Goal: Task Accomplishment & Management: Complete application form

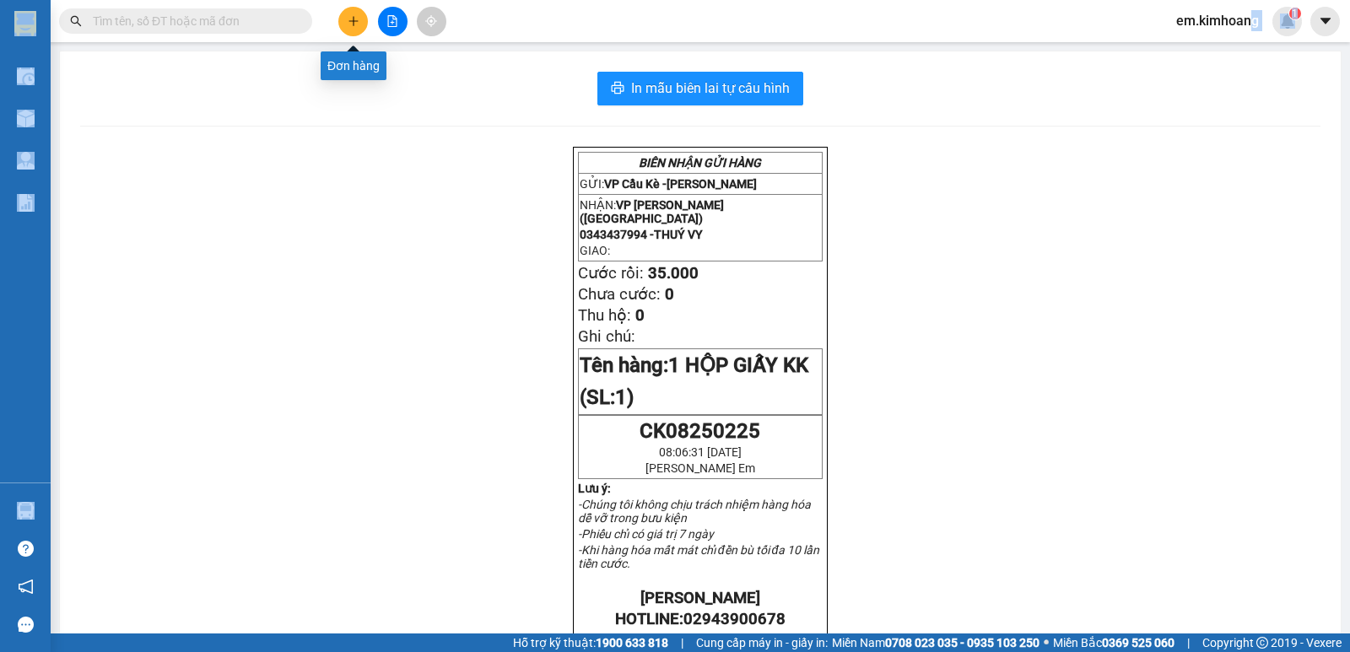
click at [355, 20] on icon "plus" at bounding box center [354, 21] width 12 height 12
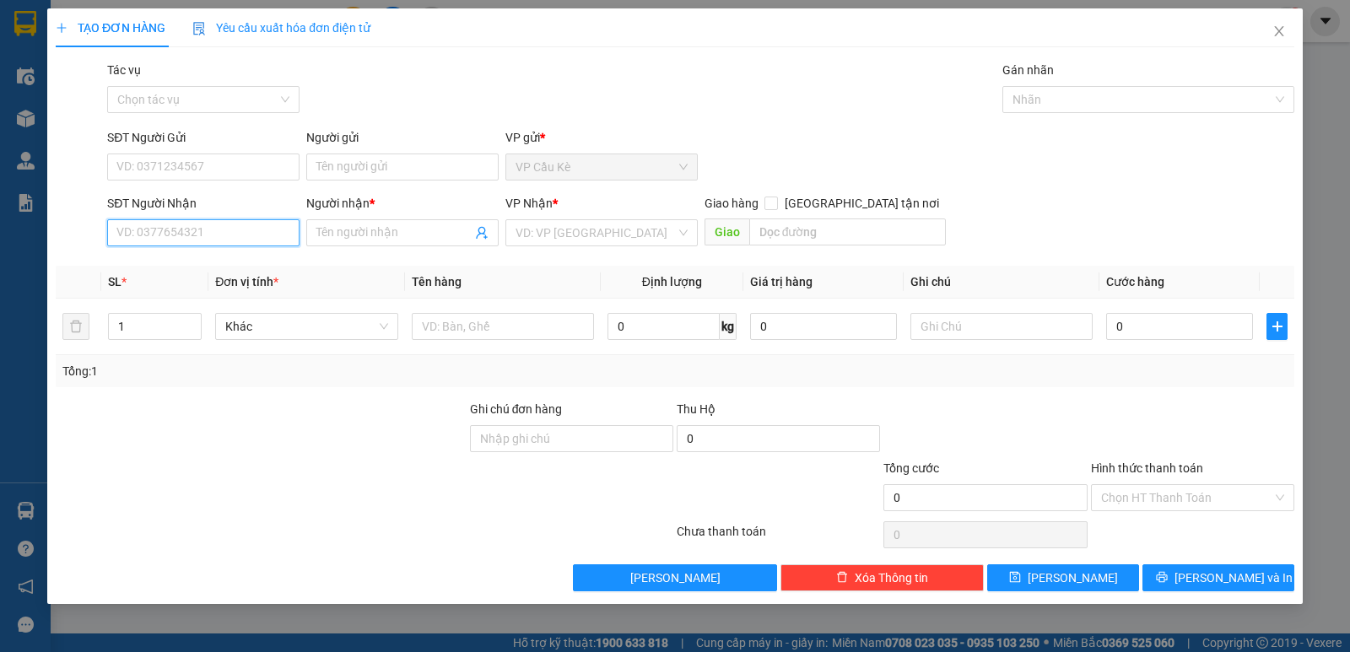
click at [265, 236] on input "SĐT Người Nhận" at bounding box center [203, 232] width 192 height 27
type input "6"
click at [114, 226] on input "0616" at bounding box center [203, 232] width 192 height 27
click at [138, 233] on input "40616" at bounding box center [203, 232] width 192 height 27
click at [193, 229] on input "406616" at bounding box center [203, 232] width 192 height 27
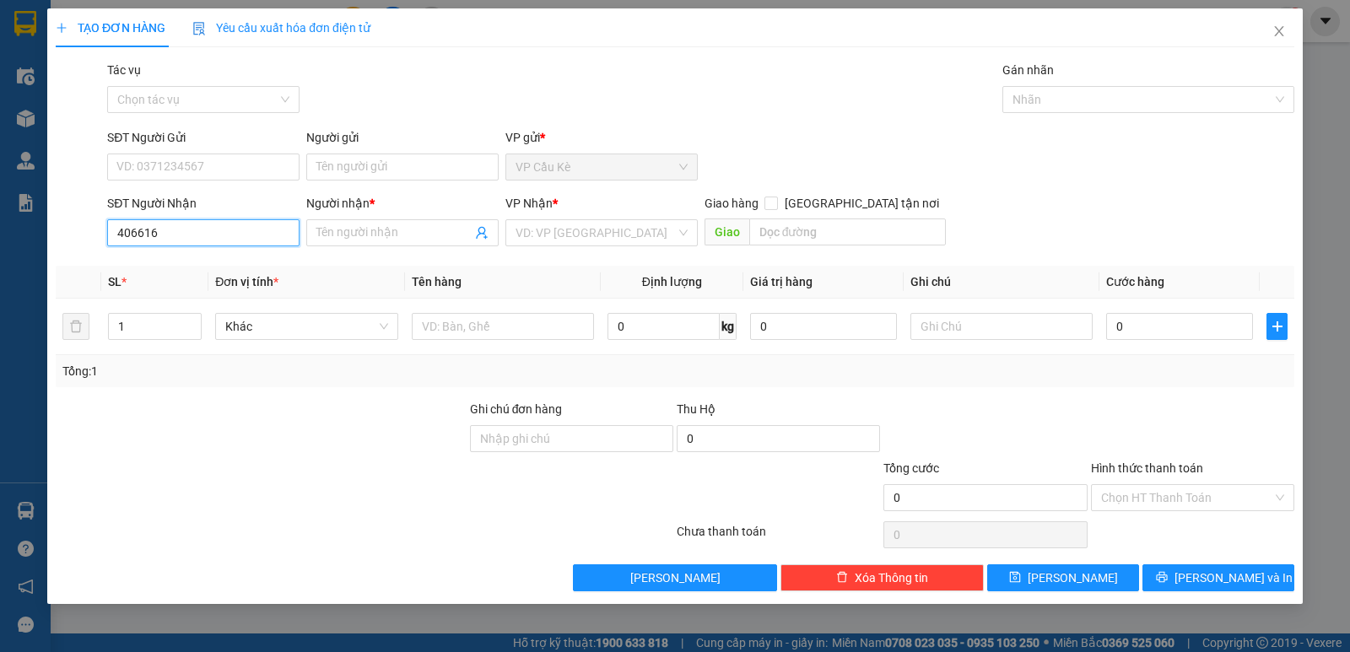
click at [177, 233] on input "406616" at bounding box center [203, 232] width 192 height 27
type input "4"
type input "0392406616"
click at [261, 266] on div "0392406616 - BẢO" at bounding box center [203, 266] width 172 height 19
type input "BẢO"
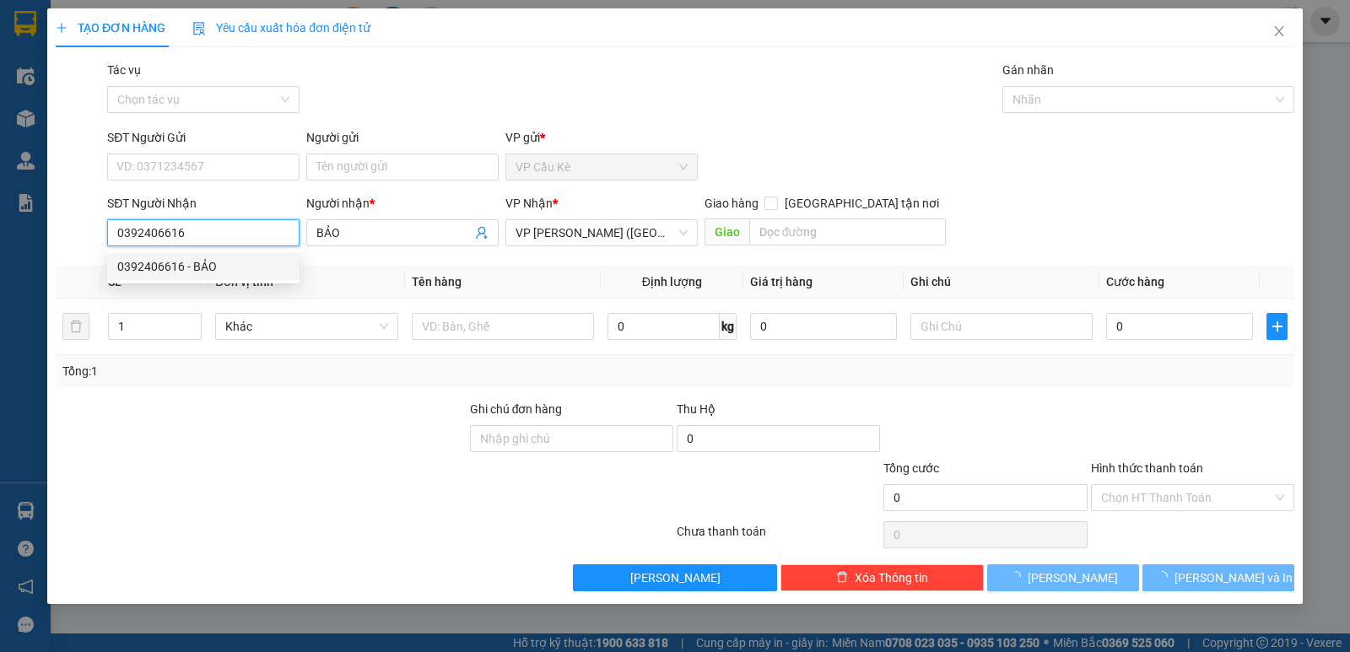
type input "40.000"
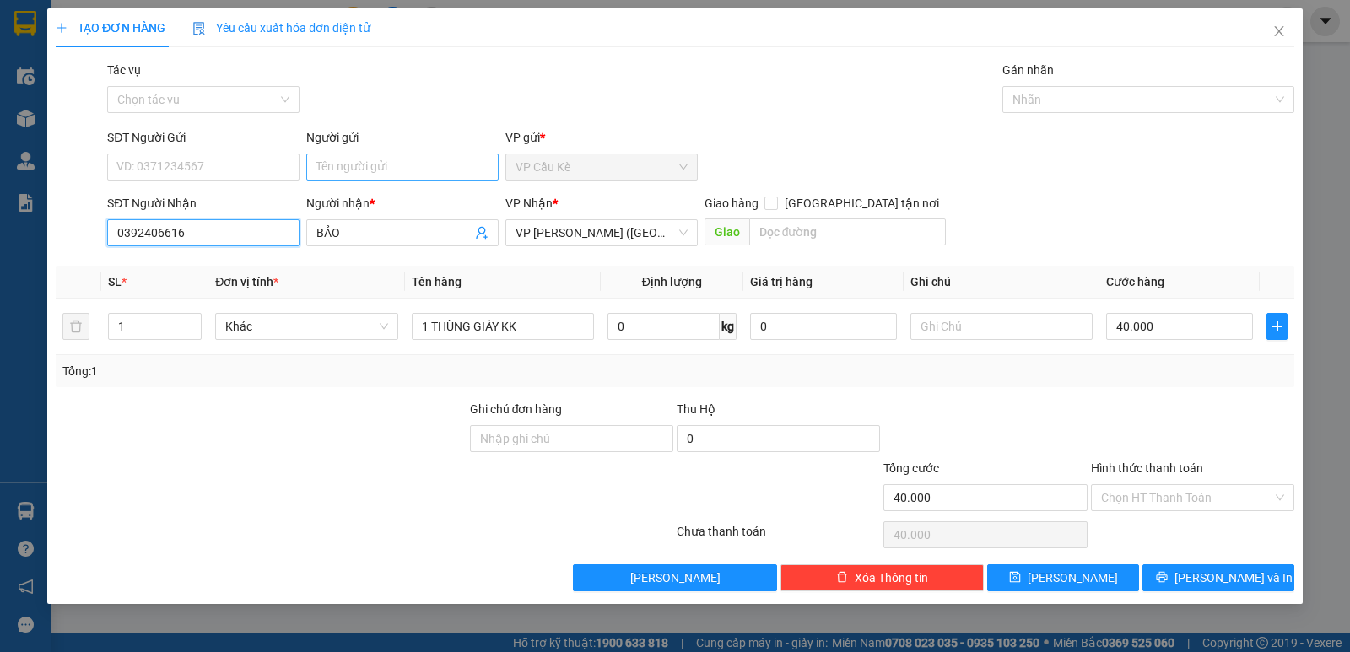
type input "0392406616"
click at [398, 170] on input "Người gửi" at bounding box center [402, 167] width 192 height 27
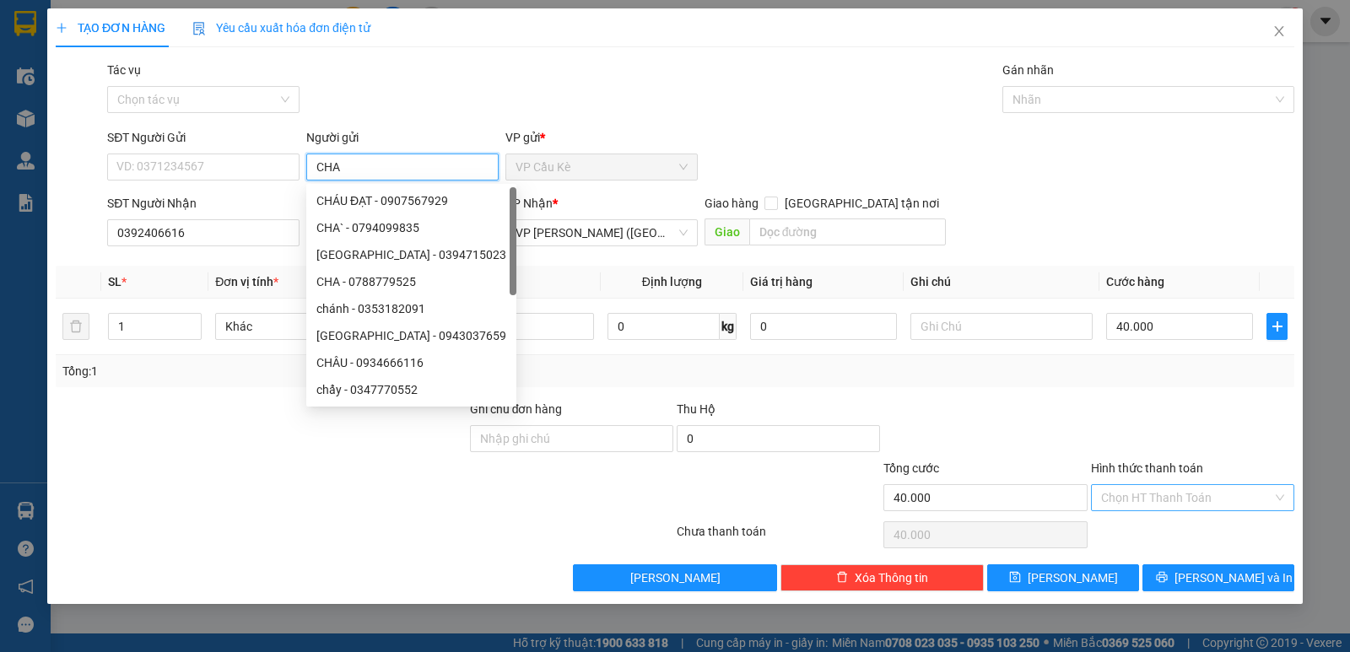
type input "CHA"
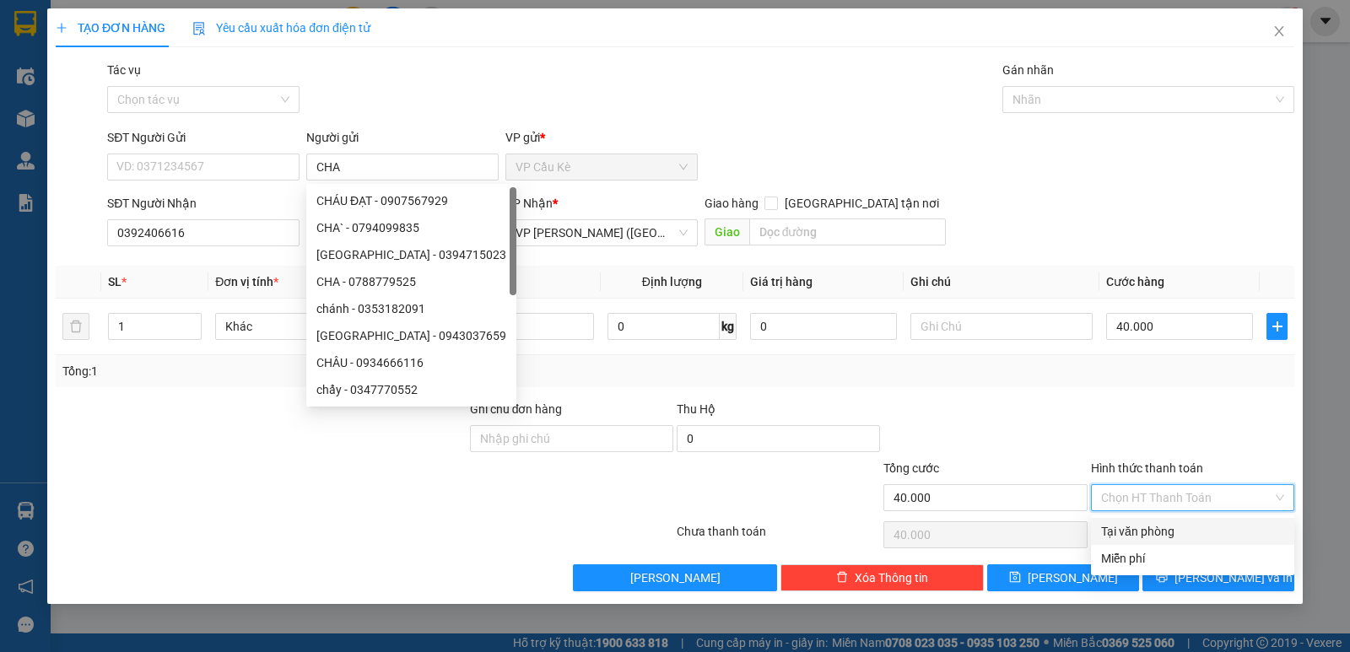
click at [1211, 502] on input "Hình thức thanh toán" at bounding box center [1186, 497] width 171 height 25
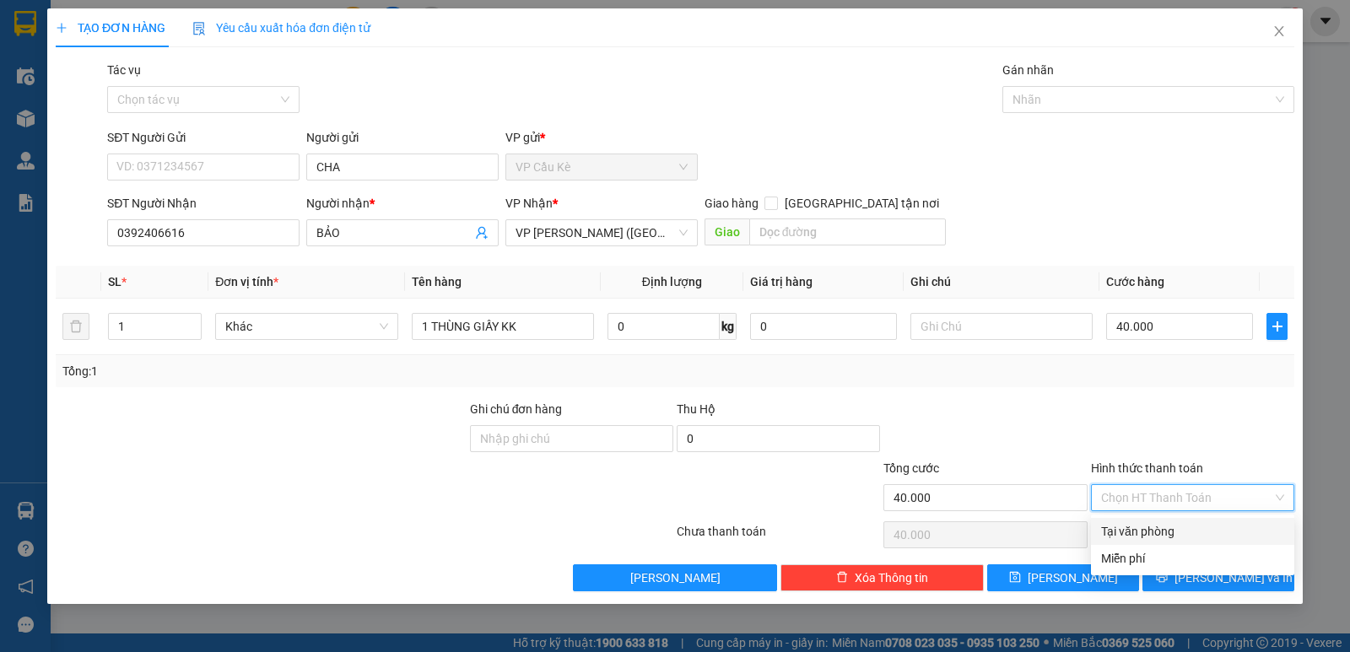
click at [1211, 523] on div "Tại văn phòng" at bounding box center [1192, 531] width 183 height 19
type input "0"
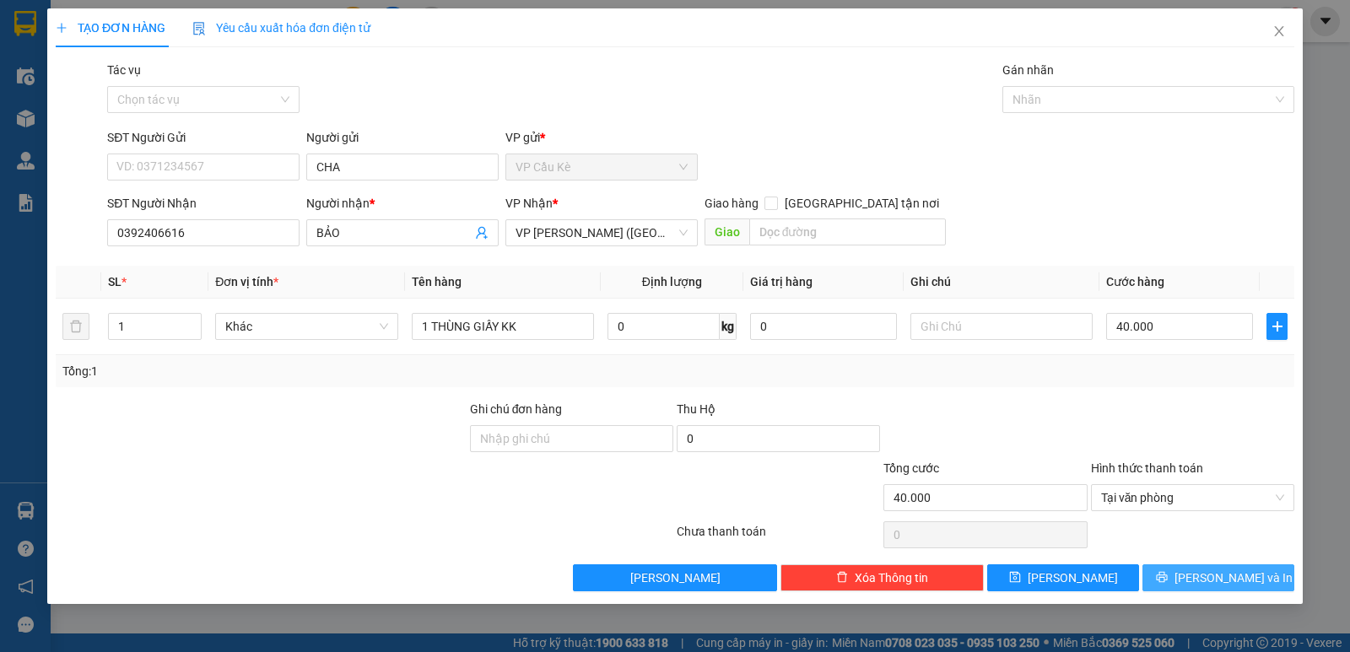
click at [1211, 574] on span "[PERSON_NAME] và In" at bounding box center [1233, 578] width 118 height 19
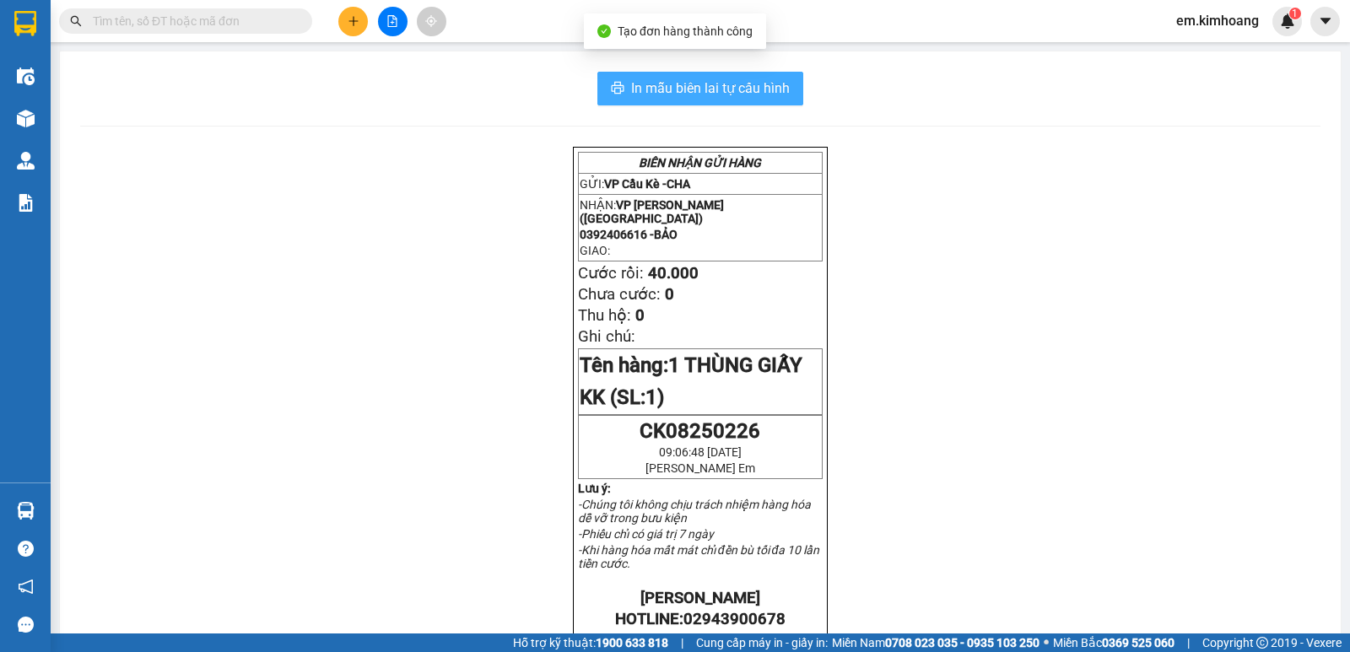
click at [720, 87] on span "In mẫu biên lai tự cấu hình" at bounding box center [710, 88] width 159 height 21
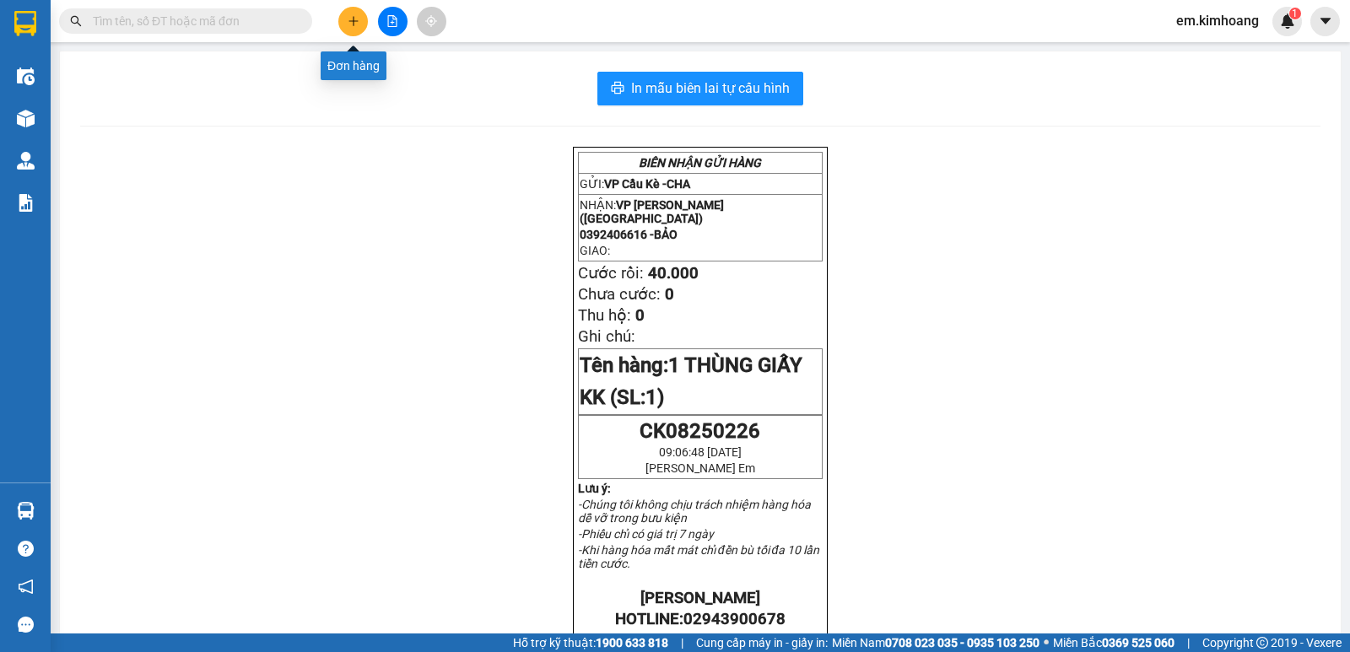
click at [353, 30] on button at bounding box center [353, 22] width 30 height 30
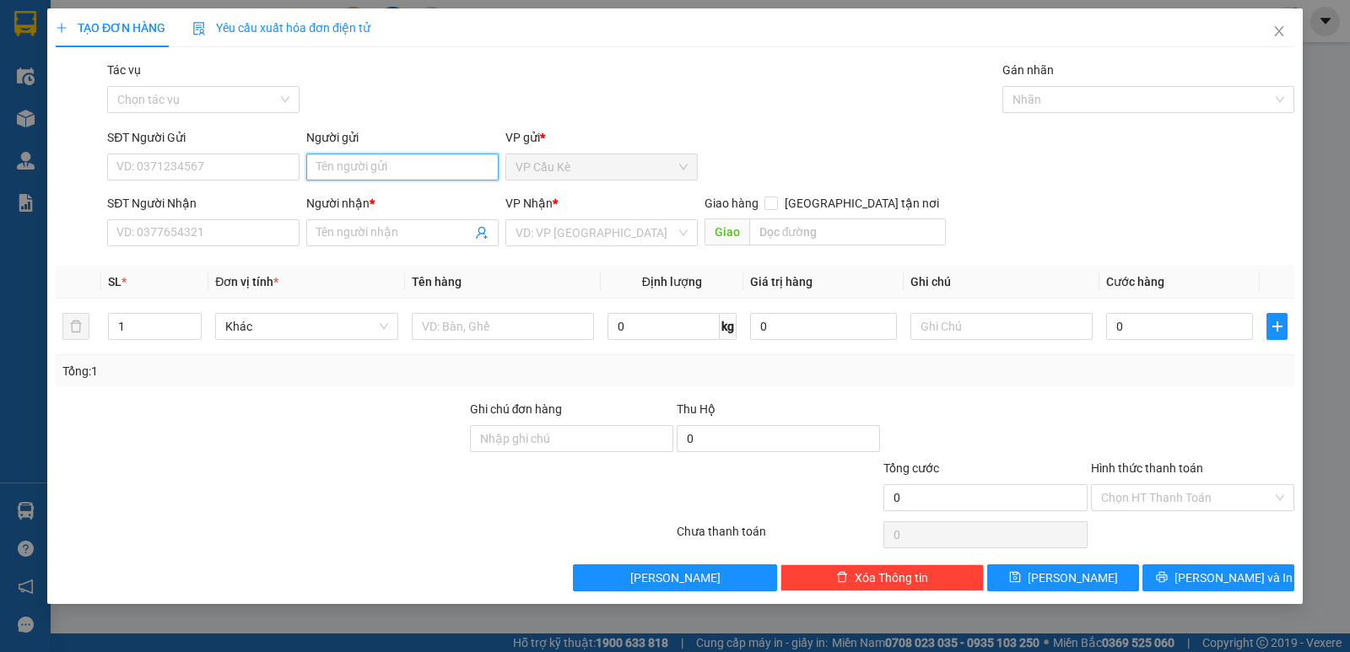
click at [396, 159] on input "Người gửi" at bounding box center [402, 167] width 192 height 27
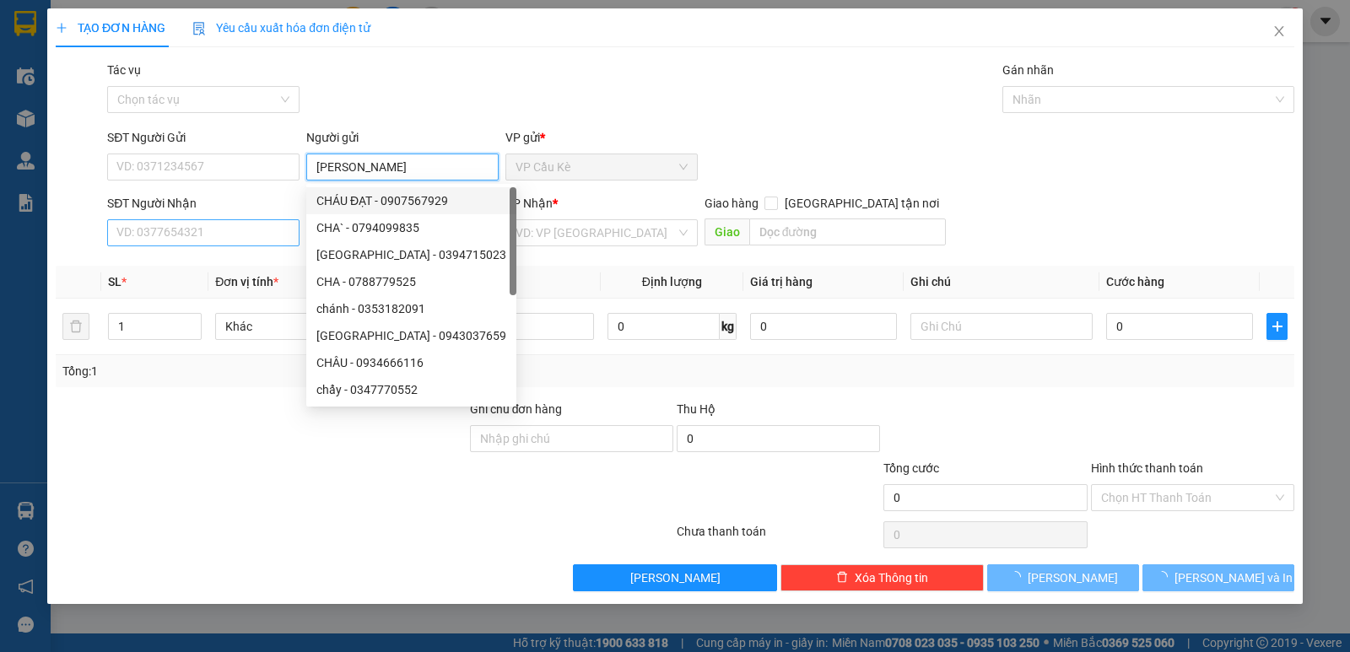
type input "[PERSON_NAME]"
click at [265, 229] on input "SĐT Người Nhận" at bounding box center [203, 232] width 192 height 27
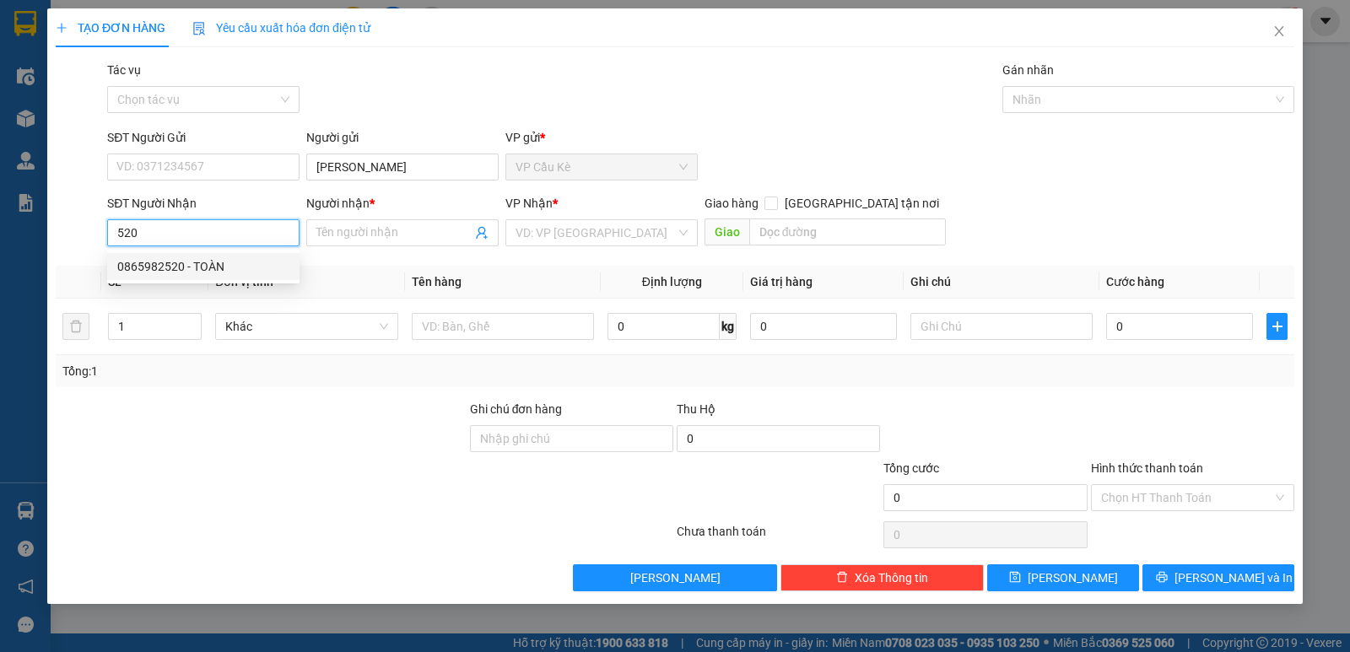
click at [248, 271] on div "0865982520 - TOÀN" at bounding box center [203, 266] width 172 height 19
type input "0865982520"
type input "TOÀN"
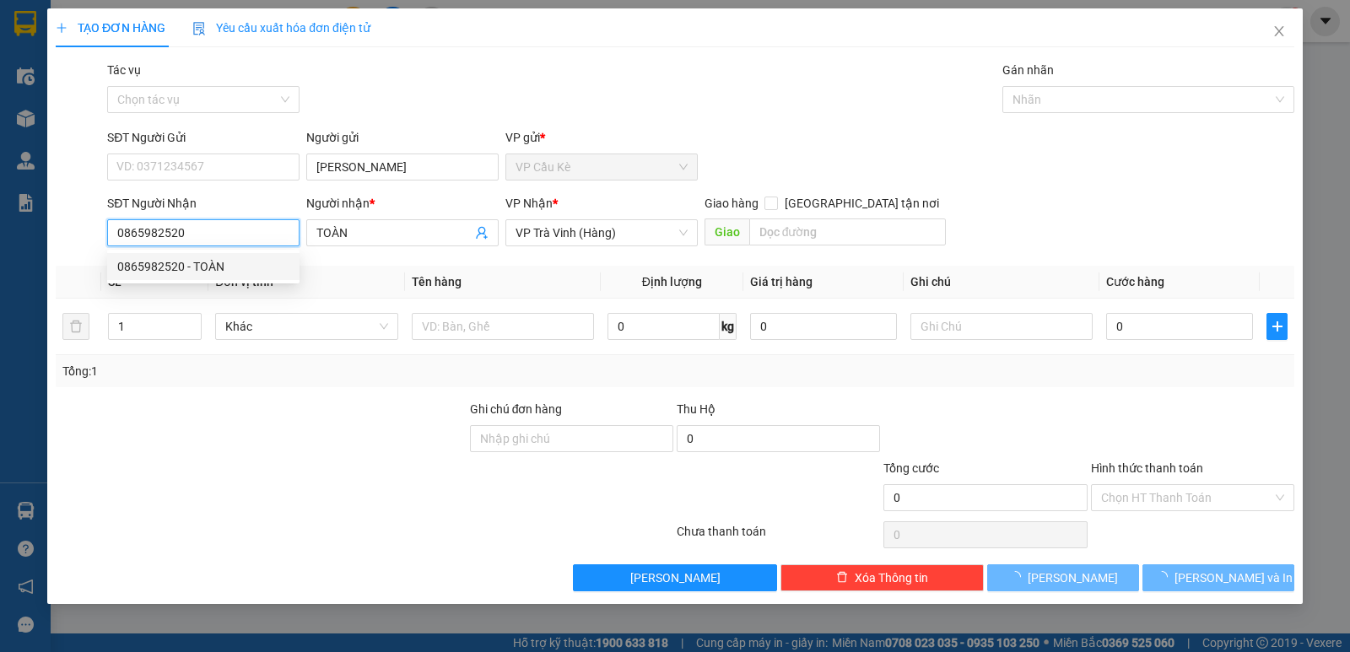
type input "25.000"
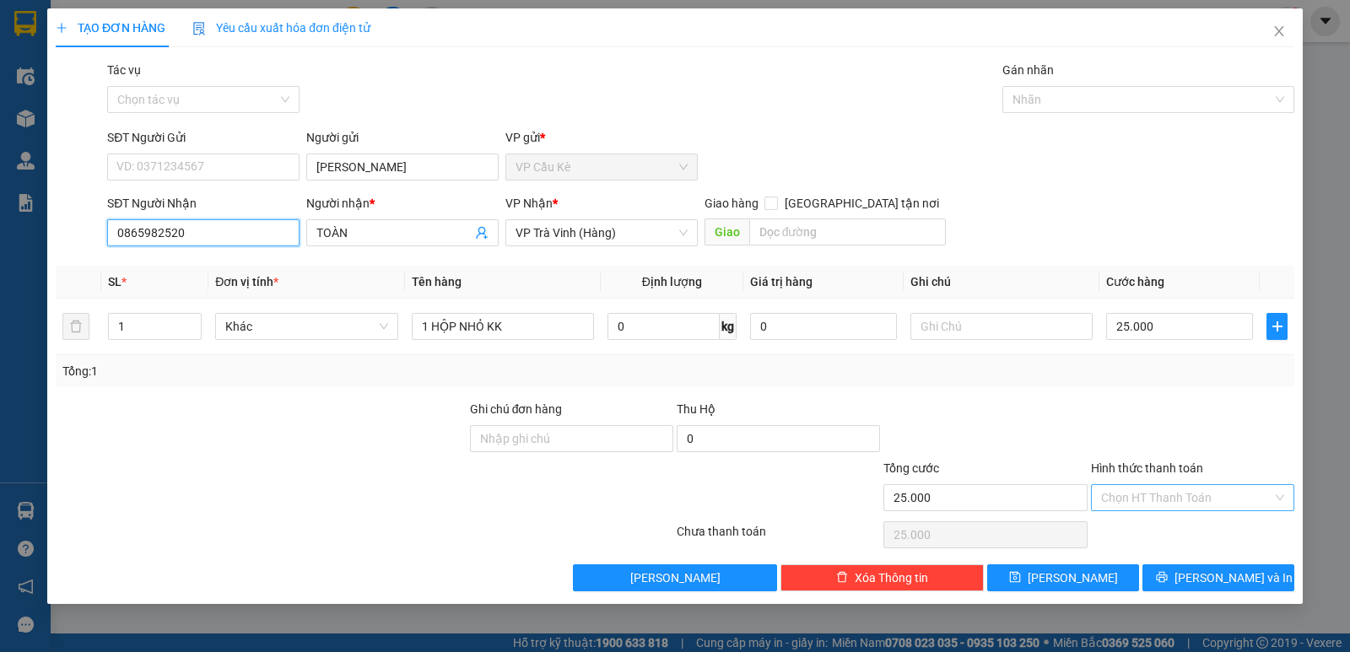
type input "0865982520"
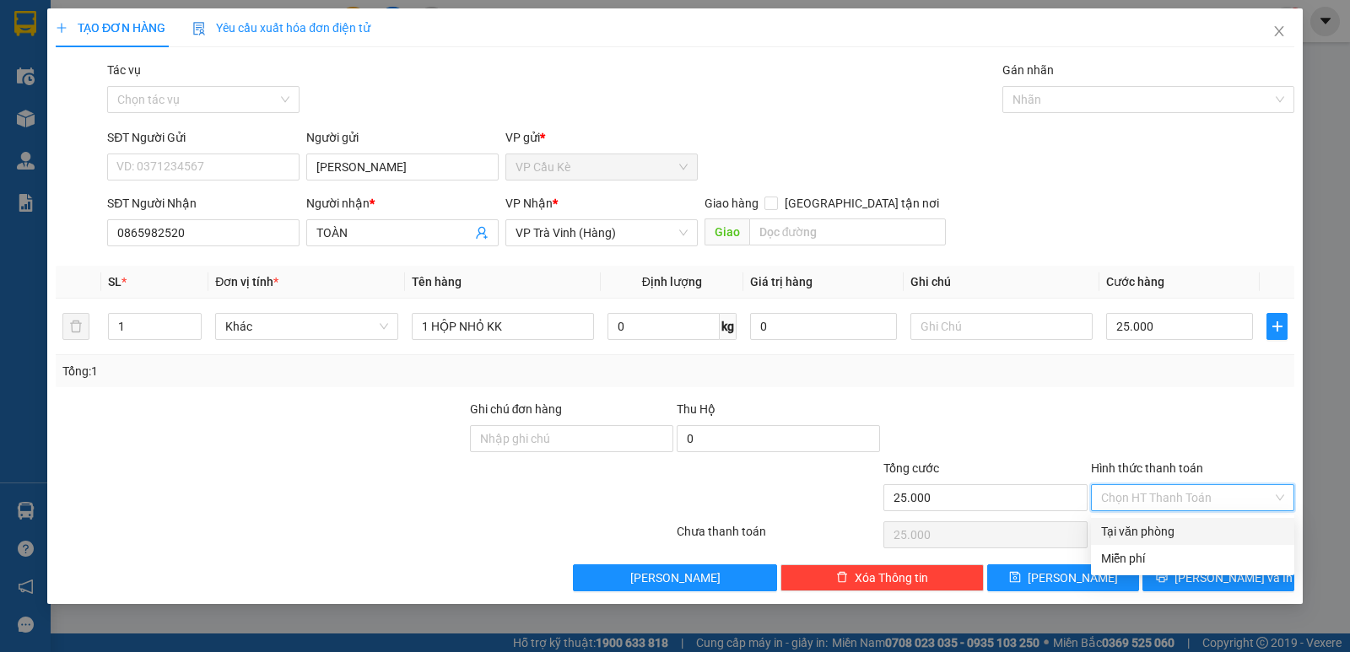
click at [1199, 497] on input "Hình thức thanh toán" at bounding box center [1186, 497] width 171 height 25
click at [1198, 527] on div "Tại văn phòng" at bounding box center [1192, 531] width 183 height 19
type input "0"
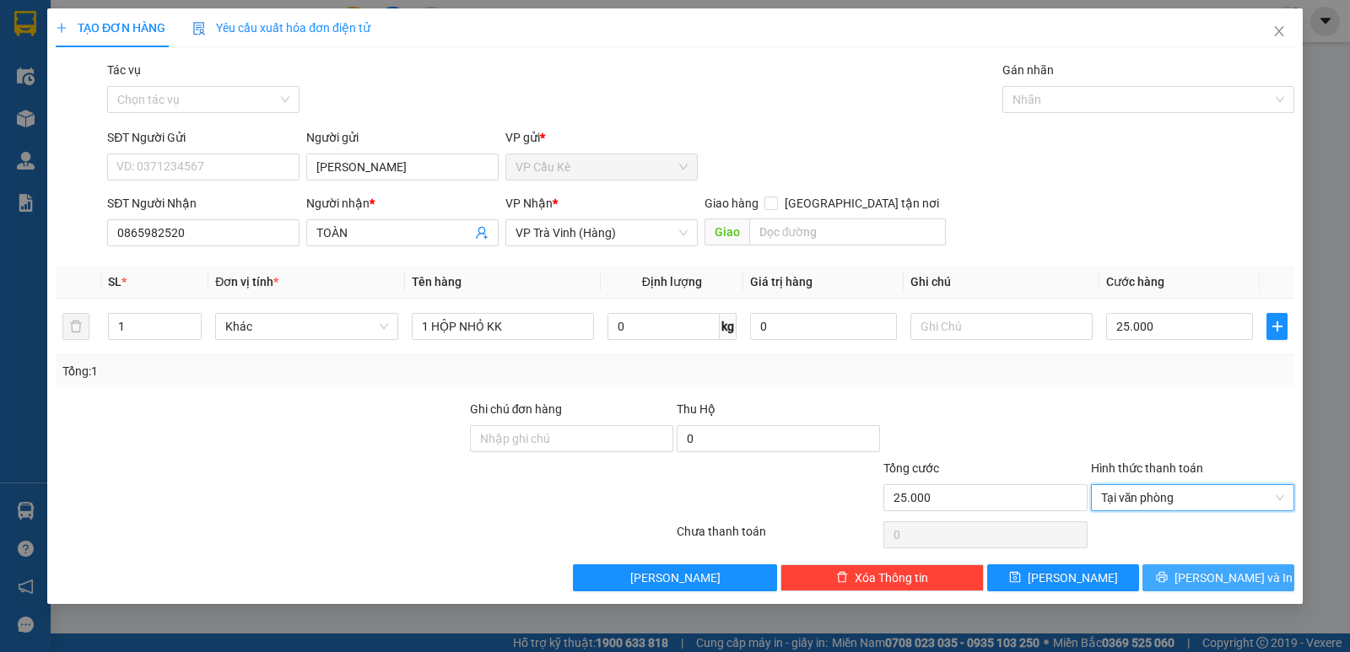
click at [1201, 585] on button "[PERSON_NAME] và In" at bounding box center [1218, 577] width 152 height 27
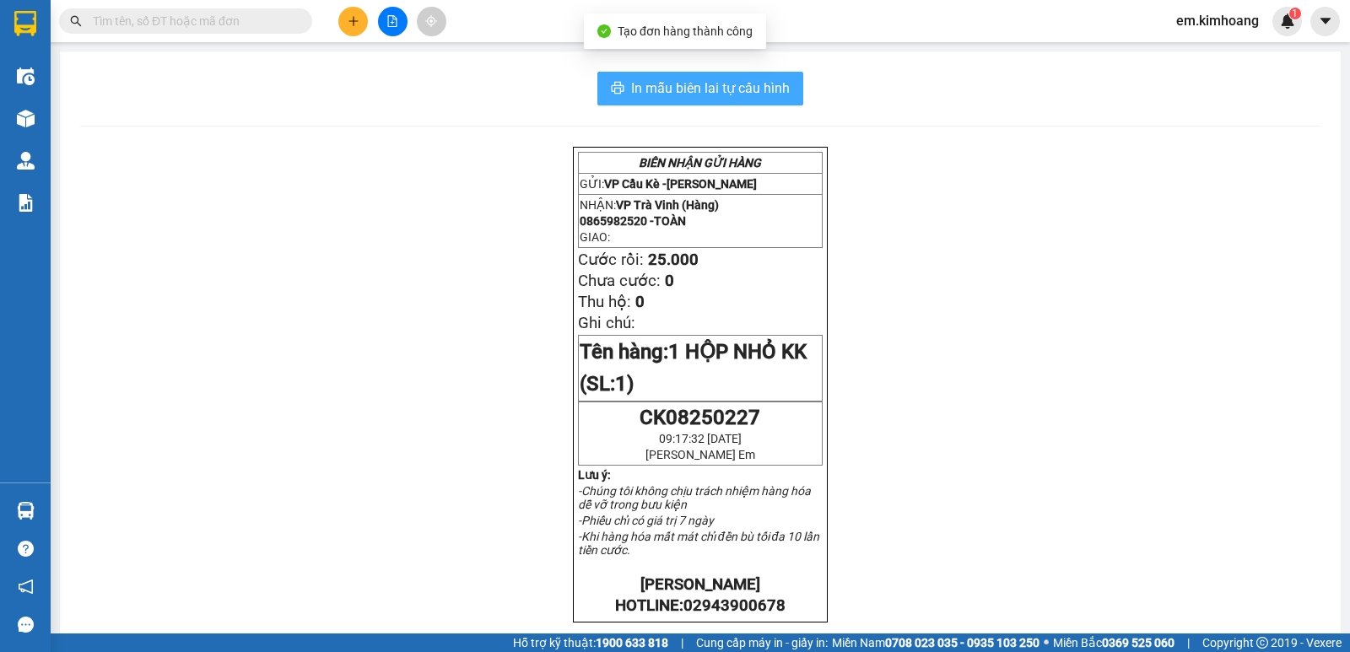
click at [656, 82] on span "In mẫu biên lai tự cấu hình" at bounding box center [710, 88] width 159 height 21
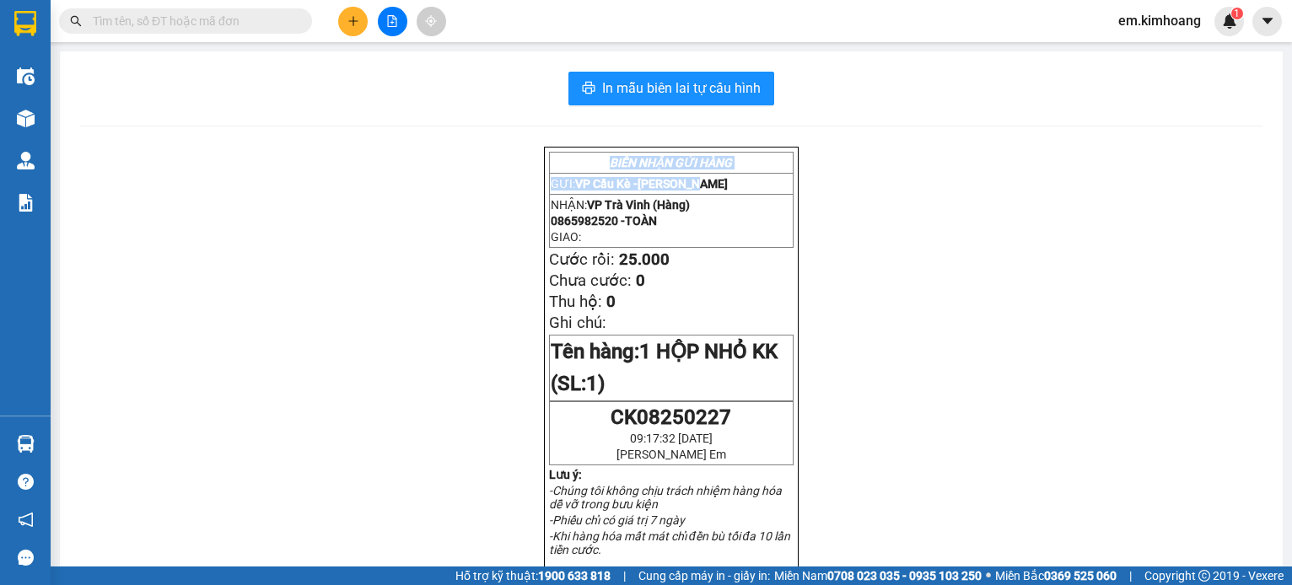
drag, startPoint x: 694, startPoint y: 78, endPoint x: 812, endPoint y: 174, distance: 151.1
click at [812, 174] on main "In mẫu biên lai tự cấu hình BIÊN NHẬN GỬI HÀNG GỬI: VP Cầu Kè - HUỲNH NHƯ NHẬN:…" at bounding box center [646, 283] width 1292 height 567
click at [344, 19] on button at bounding box center [353, 22] width 30 height 30
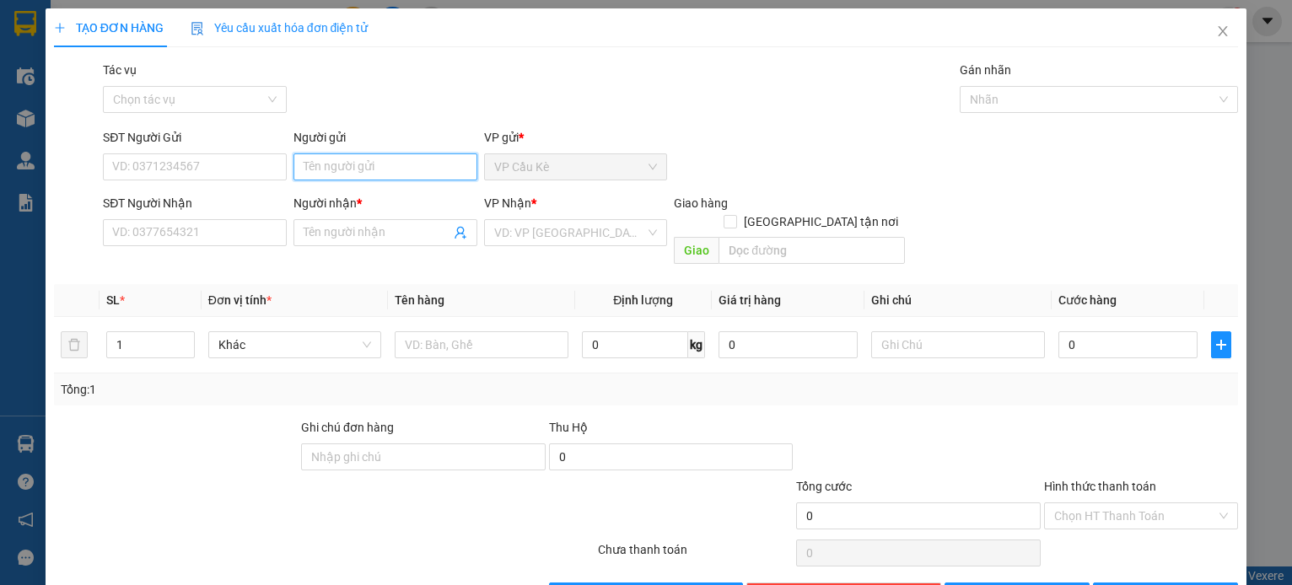
click at [400, 172] on input "Người gửi" at bounding box center [386, 167] width 184 height 27
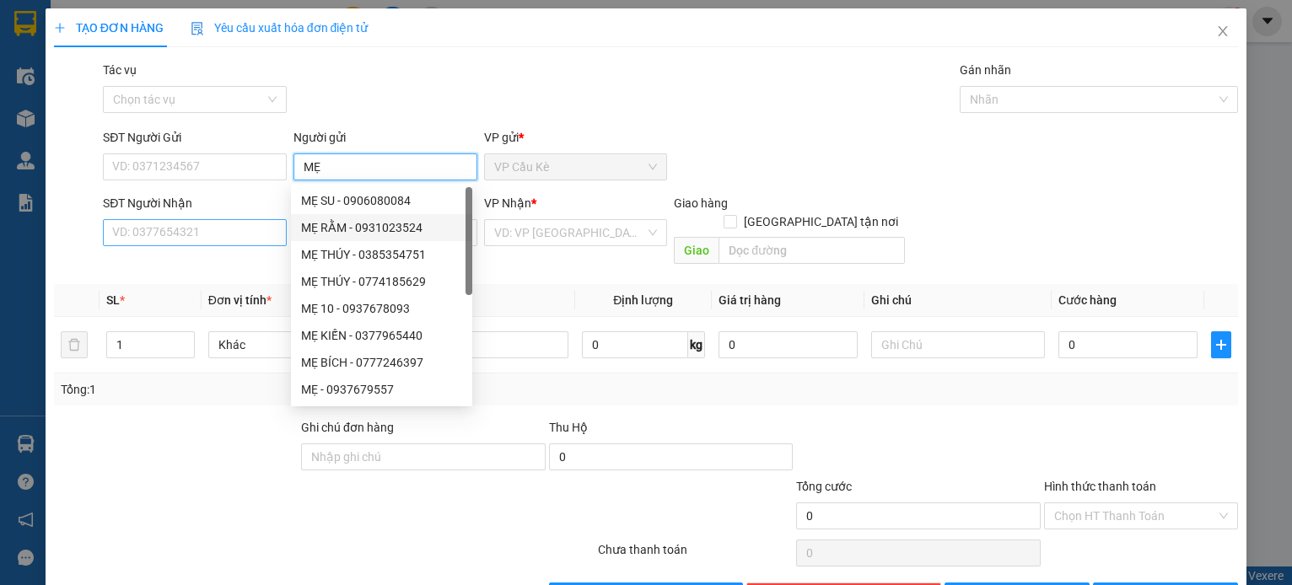
type input "MẸ"
click at [216, 233] on input "SĐT Người Nhận" at bounding box center [195, 232] width 184 height 27
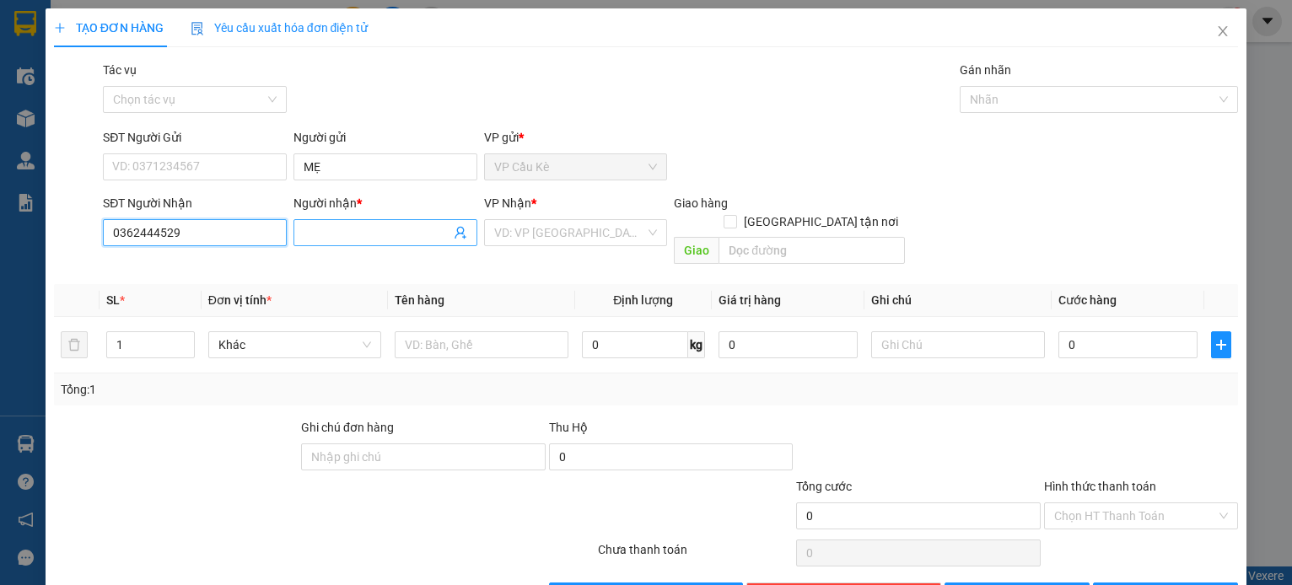
type input "0362444529"
click at [378, 236] on input "Người nhận *" at bounding box center [377, 233] width 147 height 19
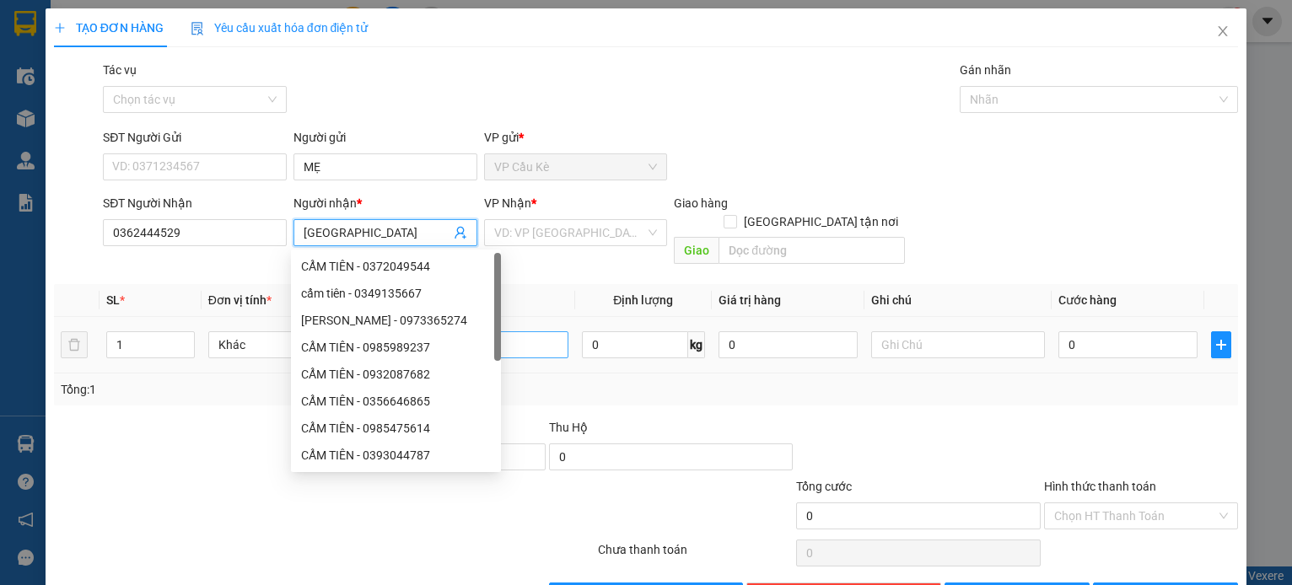
type input "[GEOGRAPHIC_DATA]"
click at [525, 332] on input "text" at bounding box center [482, 345] width 174 height 27
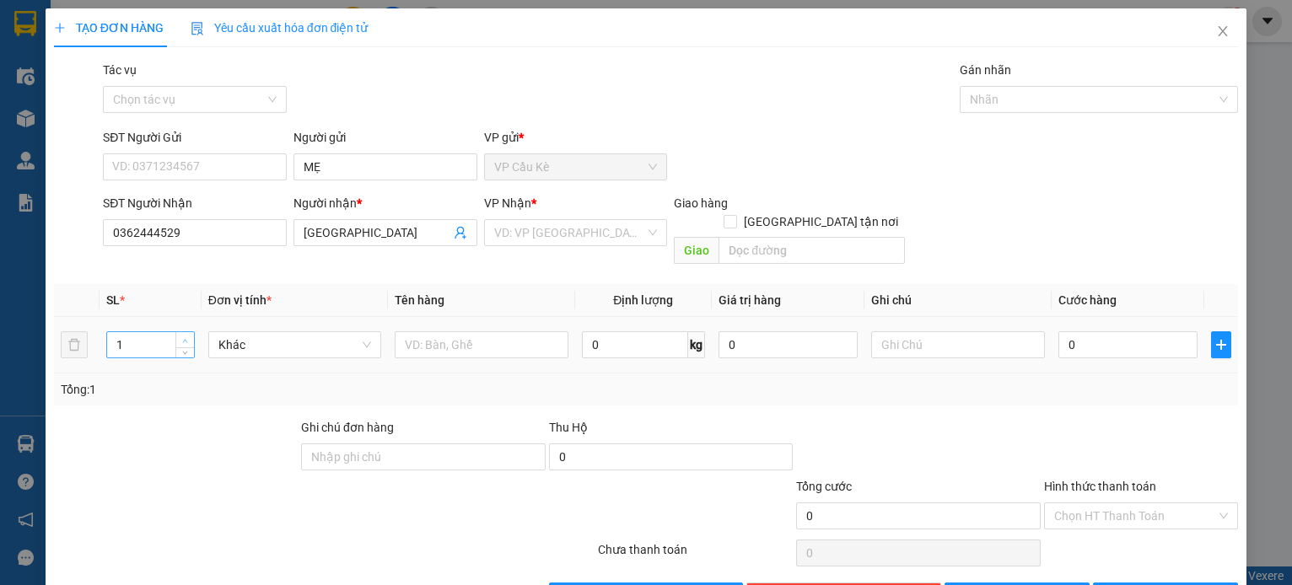
type input "2"
click at [186, 338] on icon "up" at bounding box center [185, 341] width 6 height 6
click at [407, 332] on input "text" at bounding box center [482, 345] width 174 height 27
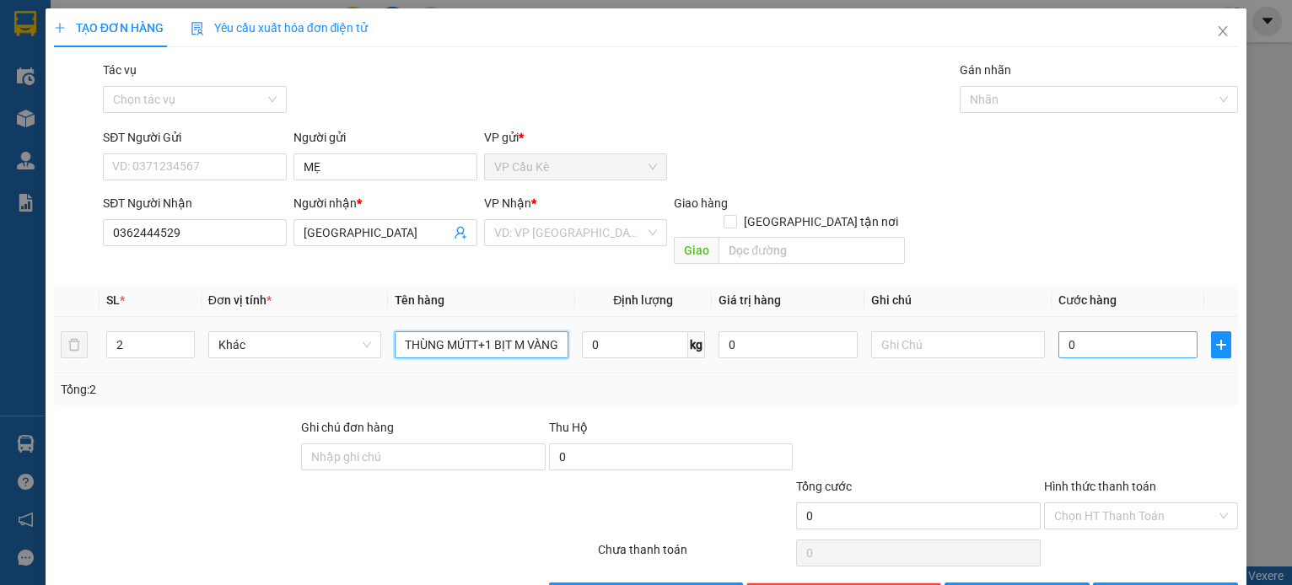
type input "1 THÙNG MÚTT+1 BỊT M VÀNG"
click at [1126, 332] on input "0" at bounding box center [1128, 345] width 139 height 27
type input "7"
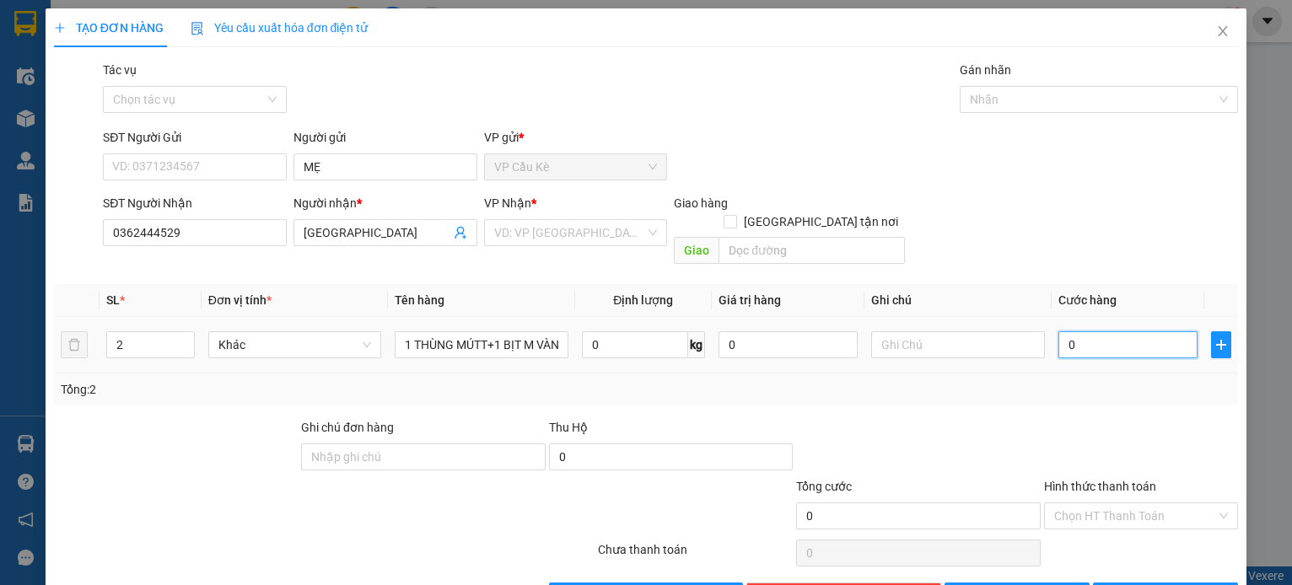
type input "7"
type input "70"
type input "70.000"
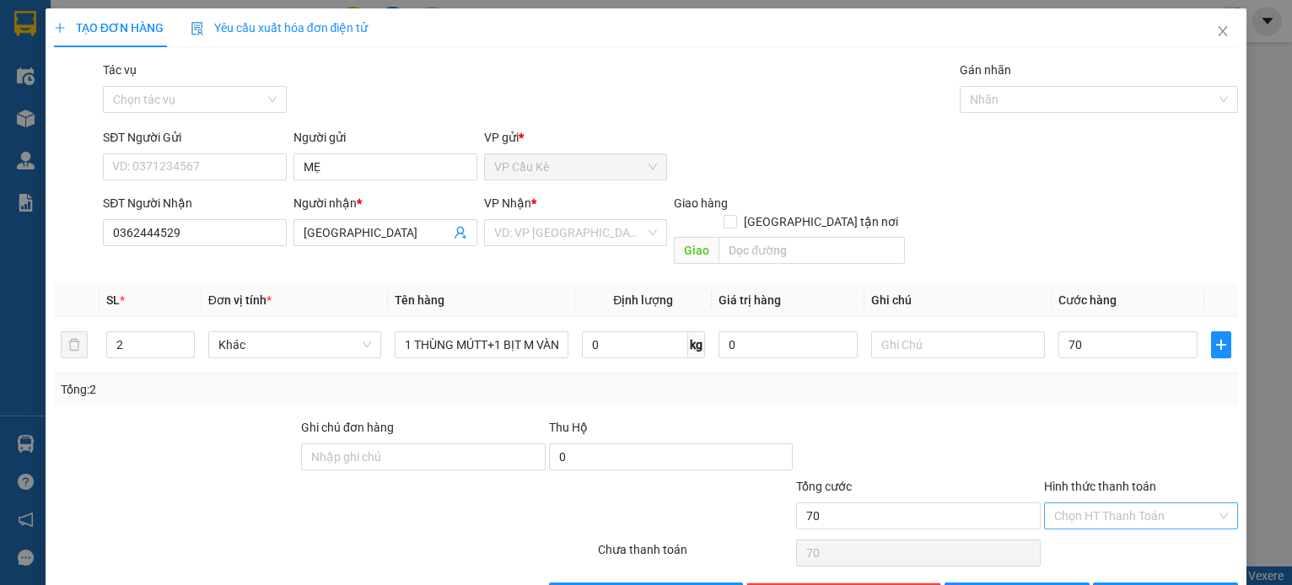
type input "70.000"
click at [1158, 504] on input "Hình thức thanh toán" at bounding box center [1136, 516] width 163 height 25
click at [1156, 523] on div "Tại văn phòng" at bounding box center [1130, 531] width 172 height 19
type input "0"
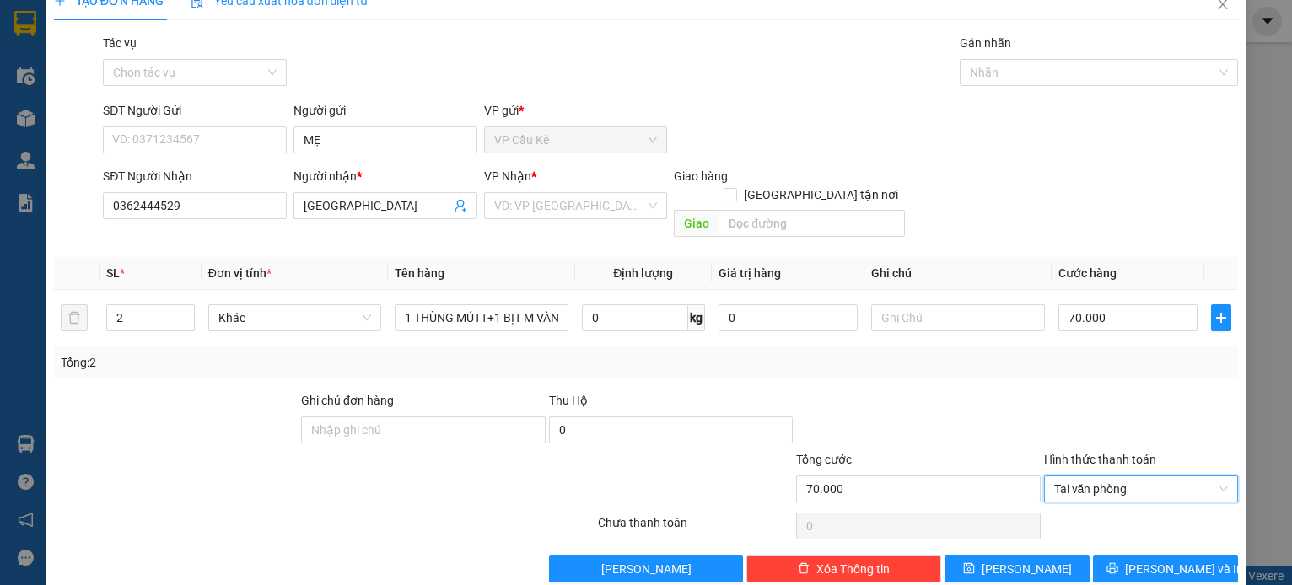
scroll to position [39, 0]
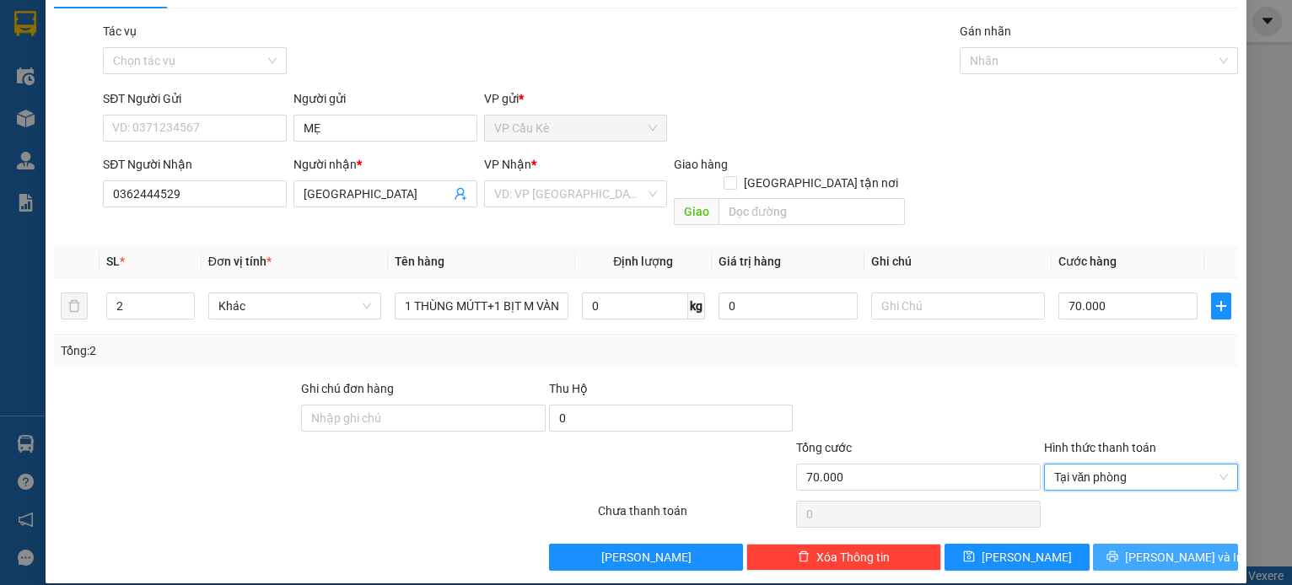
click at [1151, 548] on span "[PERSON_NAME] và In" at bounding box center [1184, 557] width 118 height 19
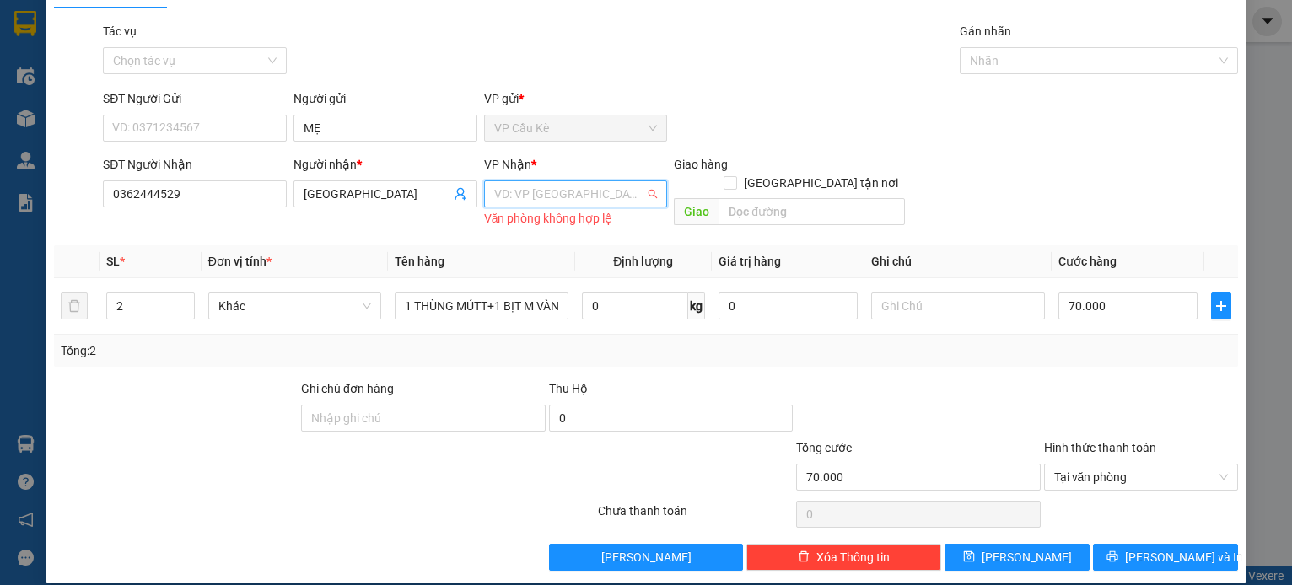
drag, startPoint x: 534, startPoint y: 185, endPoint x: 541, endPoint y: 223, distance: 38.6
click at [536, 191] on input "search" at bounding box center [570, 193] width 152 height 25
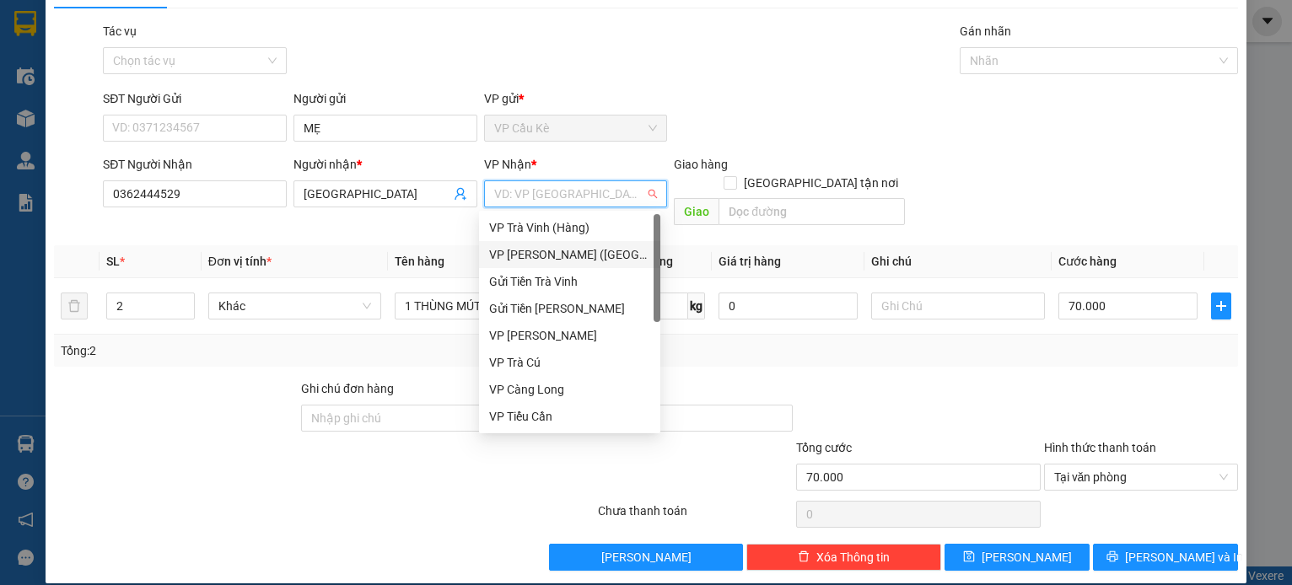
click at [572, 248] on div "VP [PERSON_NAME] ([GEOGRAPHIC_DATA])" at bounding box center [569, 254] width 161 height 19
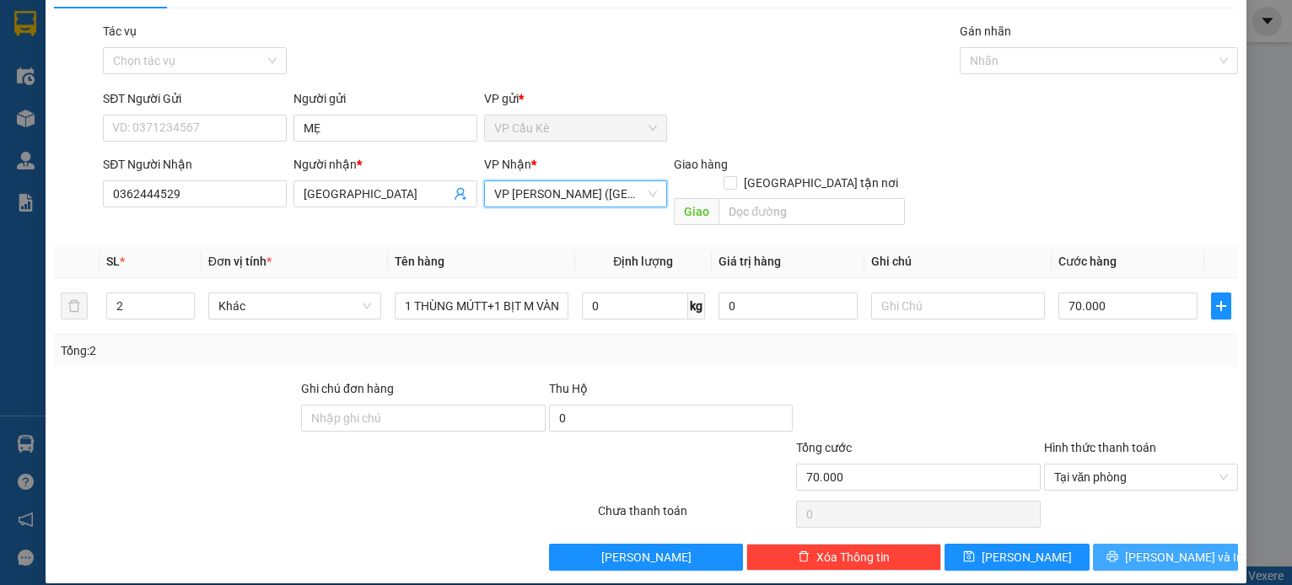
click at [1100, 544] on button "[PERSON_NAME] và In" at bounding box center [1165, 557] width 145 height 27
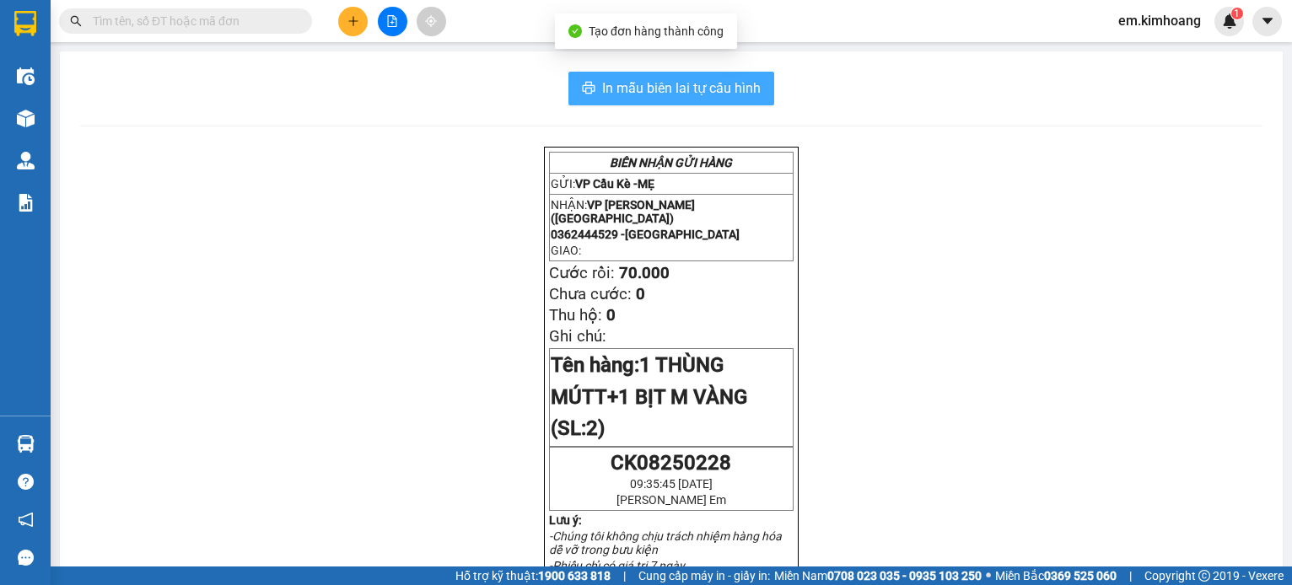
click at [676, 91] on span "In mẫu biên lai tự cấu hình" at bounding box center [681, 88] width 159 height 21
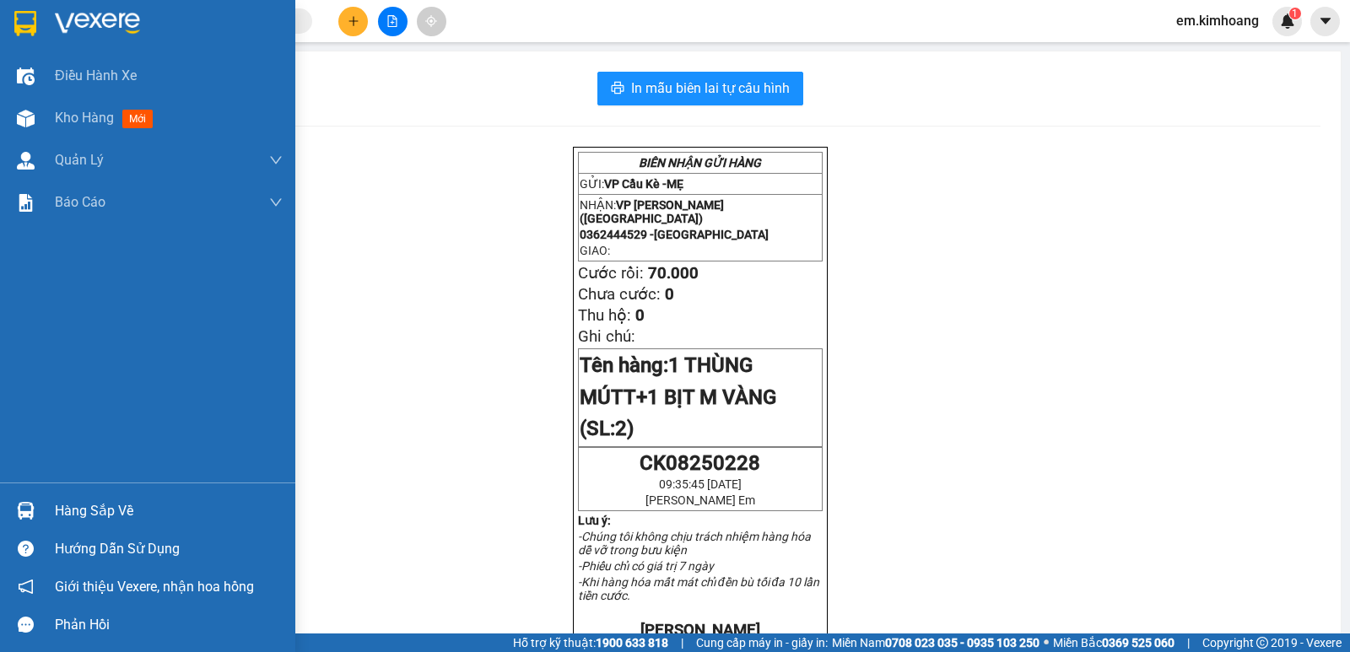
click at [66, 514] on div "Hàng sắp về" at bounding box center [169, 511] width 228 height 25
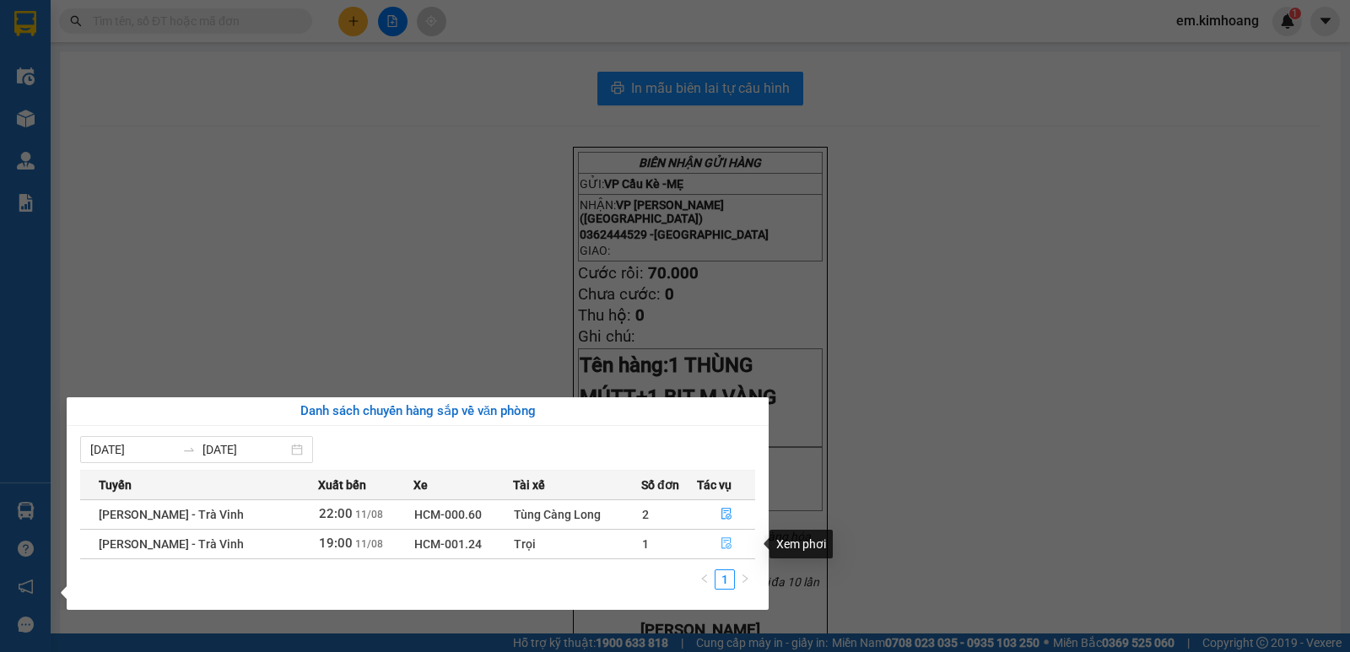
click at [734, 546] on button "button" at bounding box center [726, 544] width 57 height 27
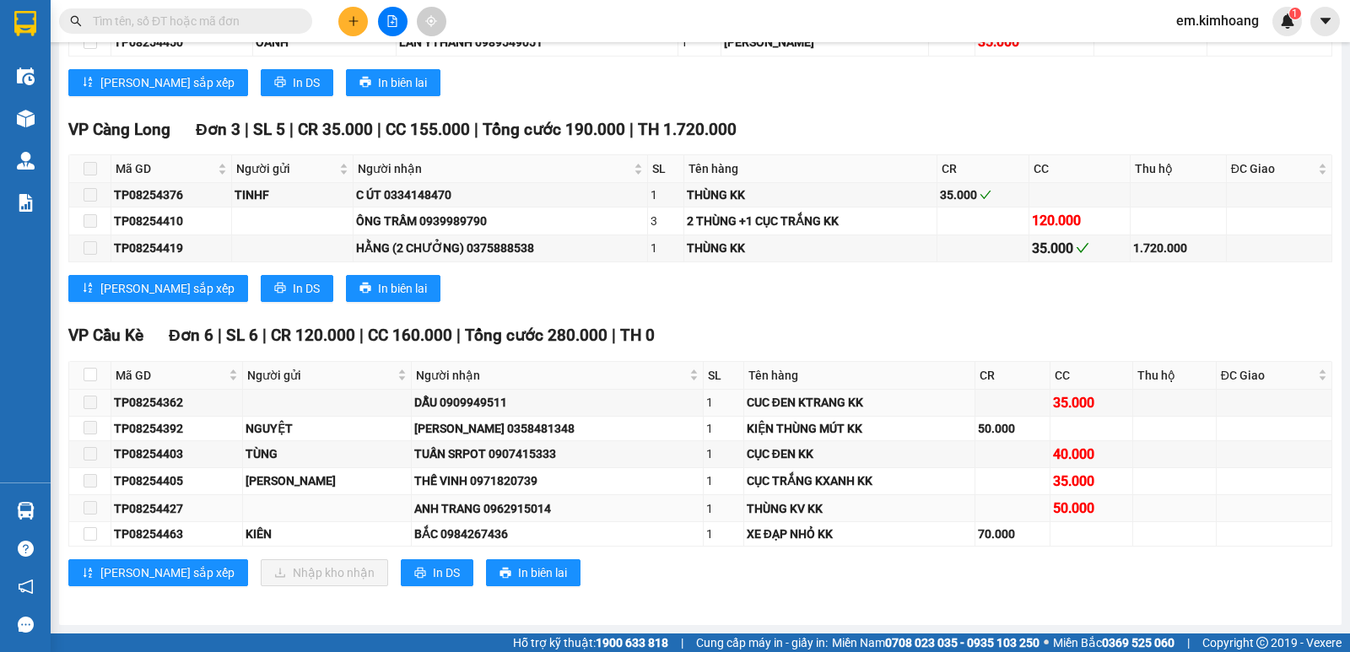
scroll to position [3818, 0]
click at [91, 375] on input "checkbox" at bounding box center [90, 374] width 13 height 13
checkbox input "true"
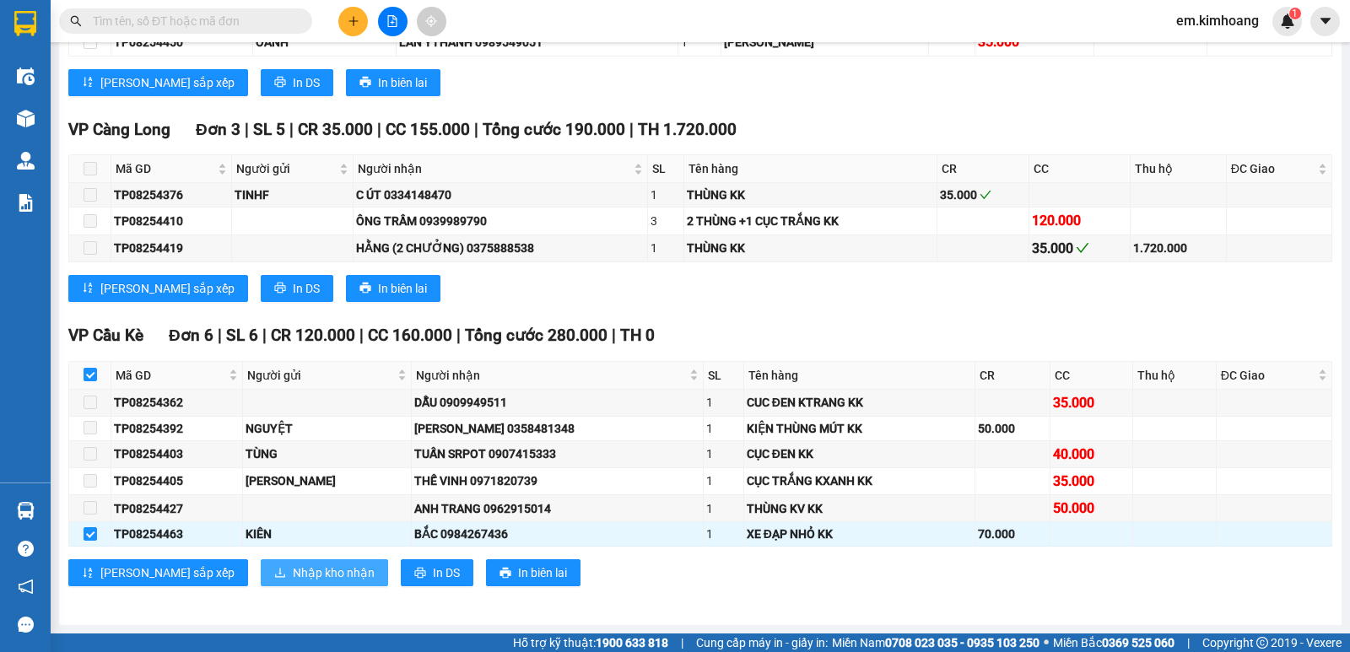
click at [293, 575] on span "Nhập kho nhận" at bounding box center [334, 573] width 82 height 19
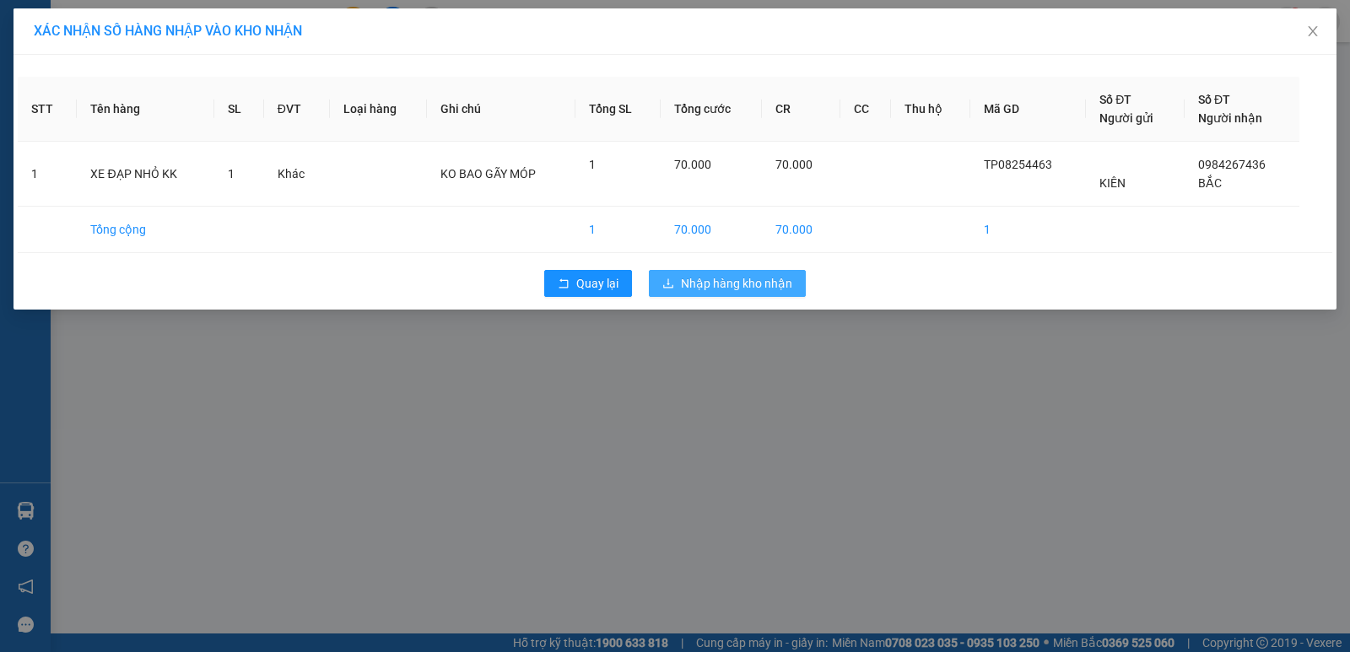
click at [673, 279] on icon "download" at bounding box center [668, 284] width 12 height 12
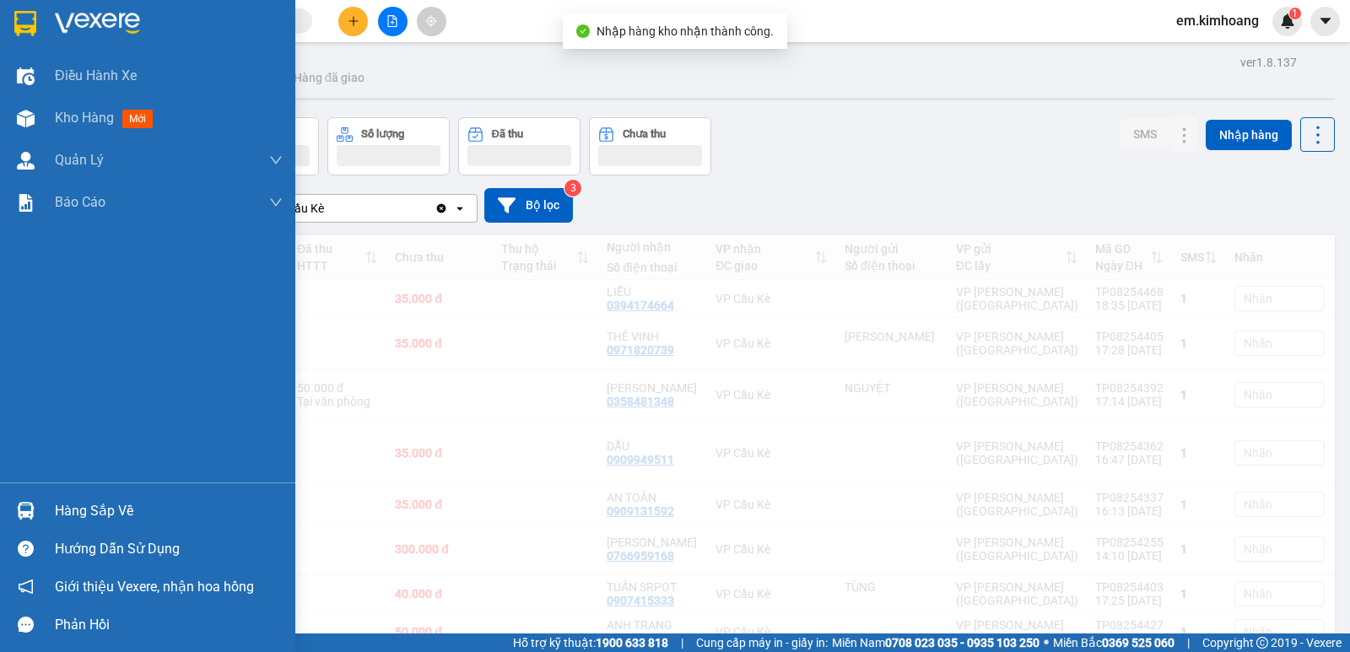
click at [30, 507] on img at bounding box center [26, 511] width 18 height 18
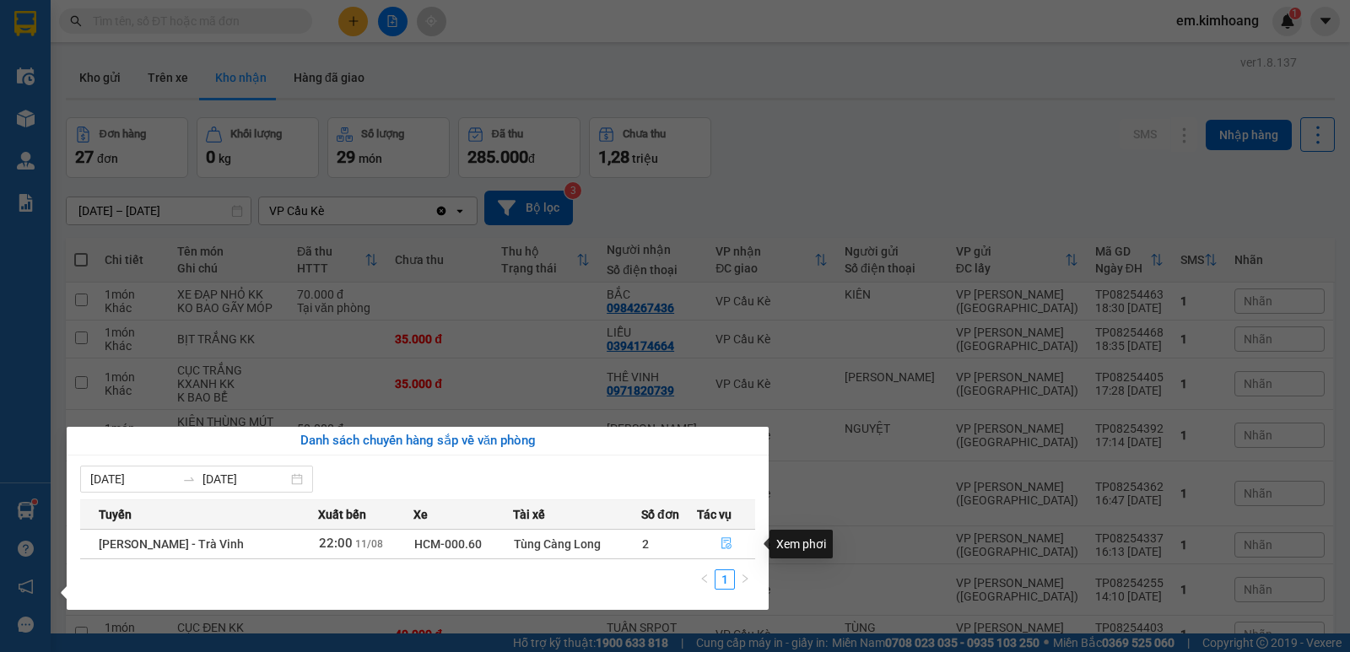
click at [722, 544] on icon "file-done" at bounding box center [726, 543] width 12 height 12
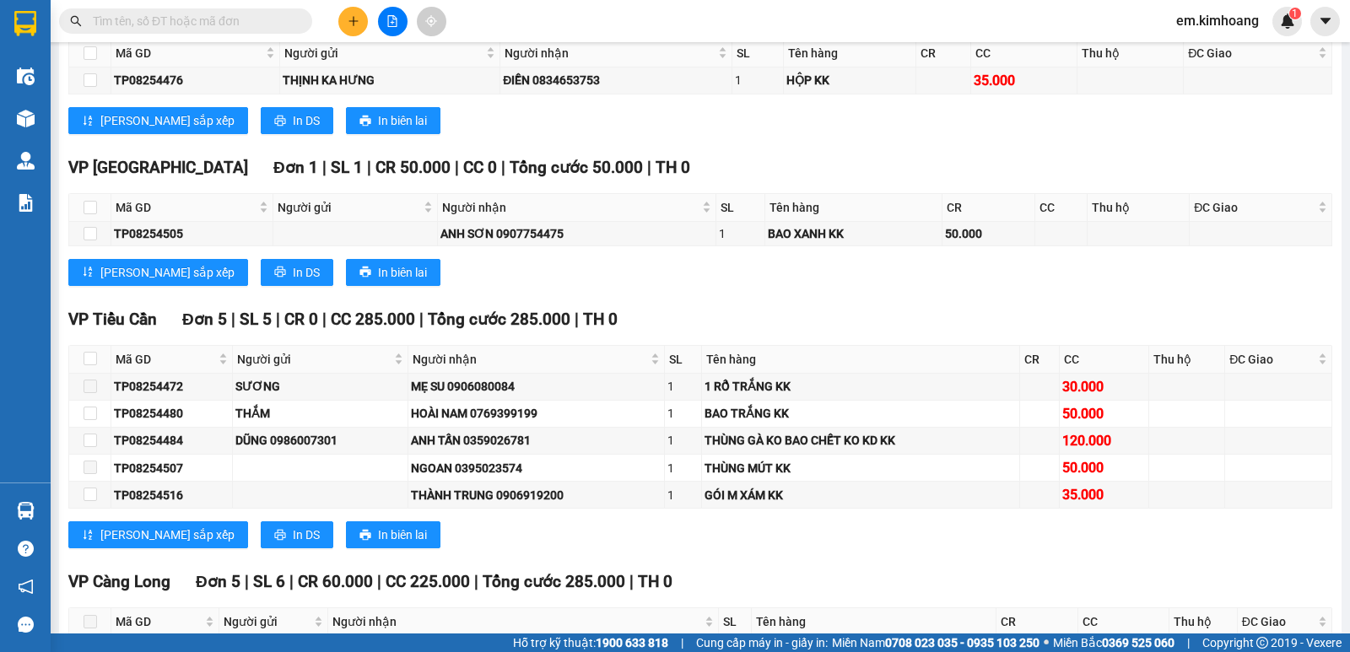
scroll to position [2367, 0]
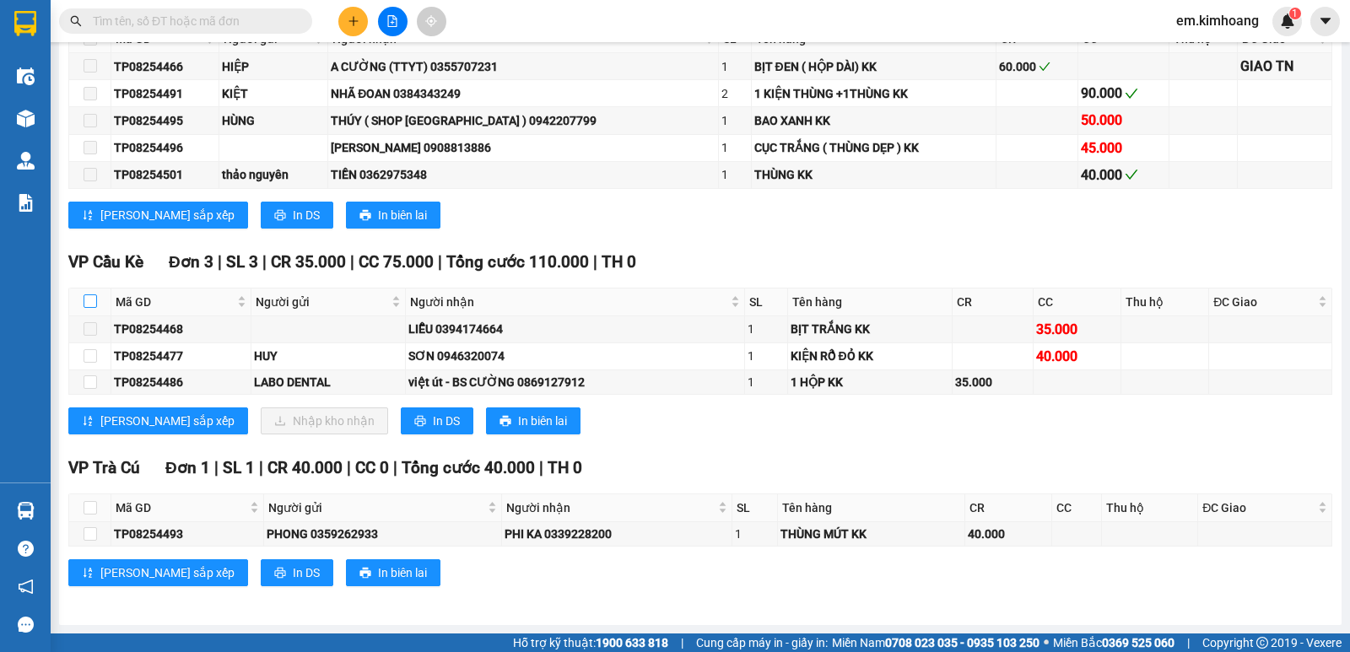
click at [91, 299] on input "checkbox" at bounding box center [90, 300] width 13 height 13
checkbox input "true"
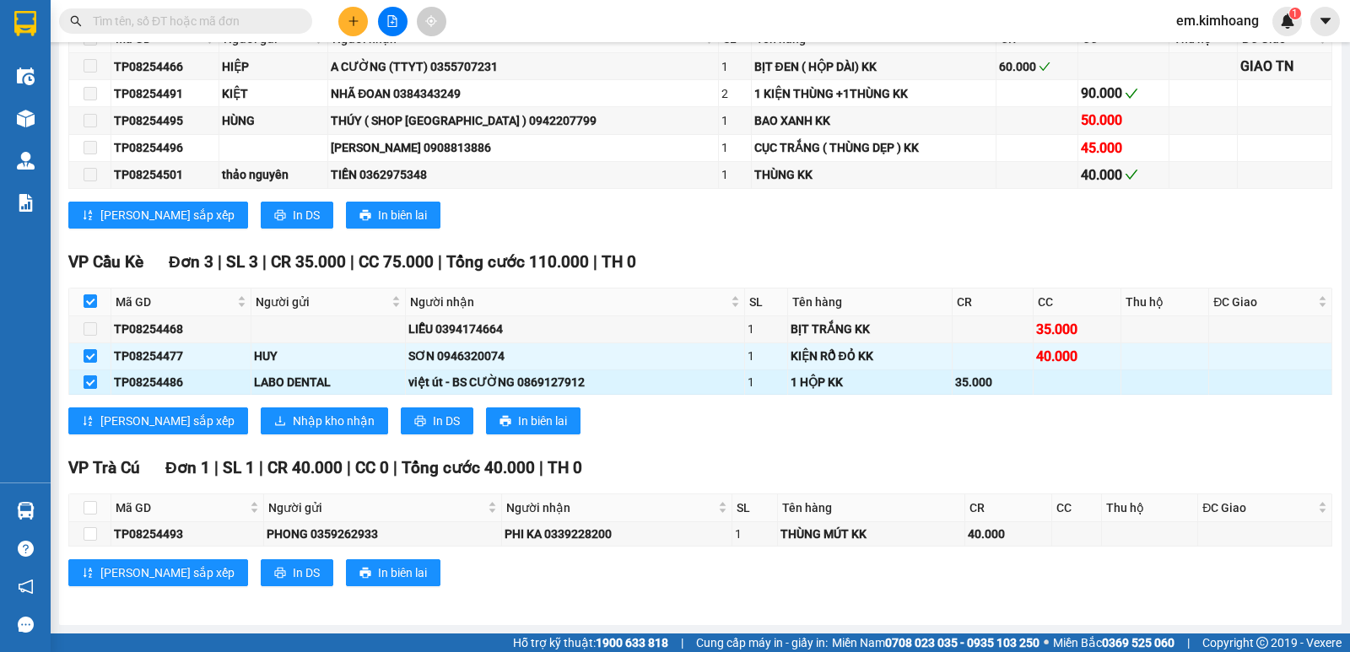
click at [87, 377] on input "checkbox" at bounding box center [90, 381] width 13 height 13
checkbox input "false"
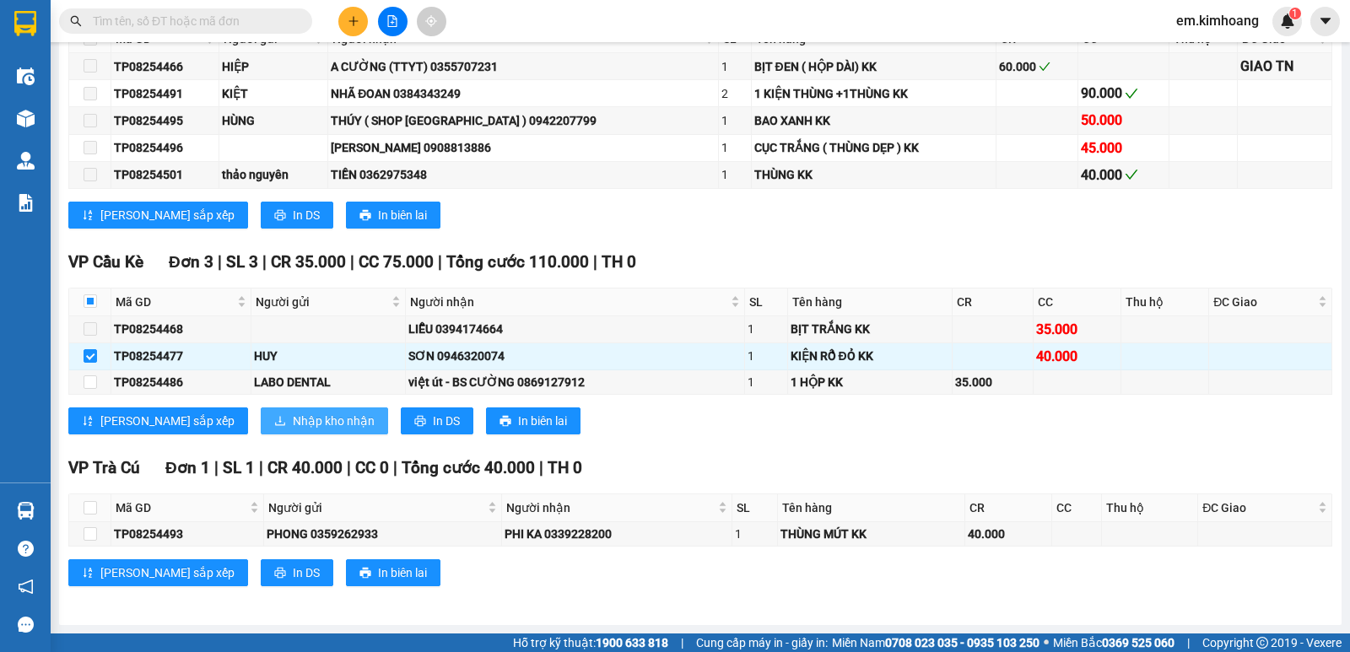
click at [293, 423] on span "Nhập kho nhận" at bounding box center [334, 421] width 82 height 19
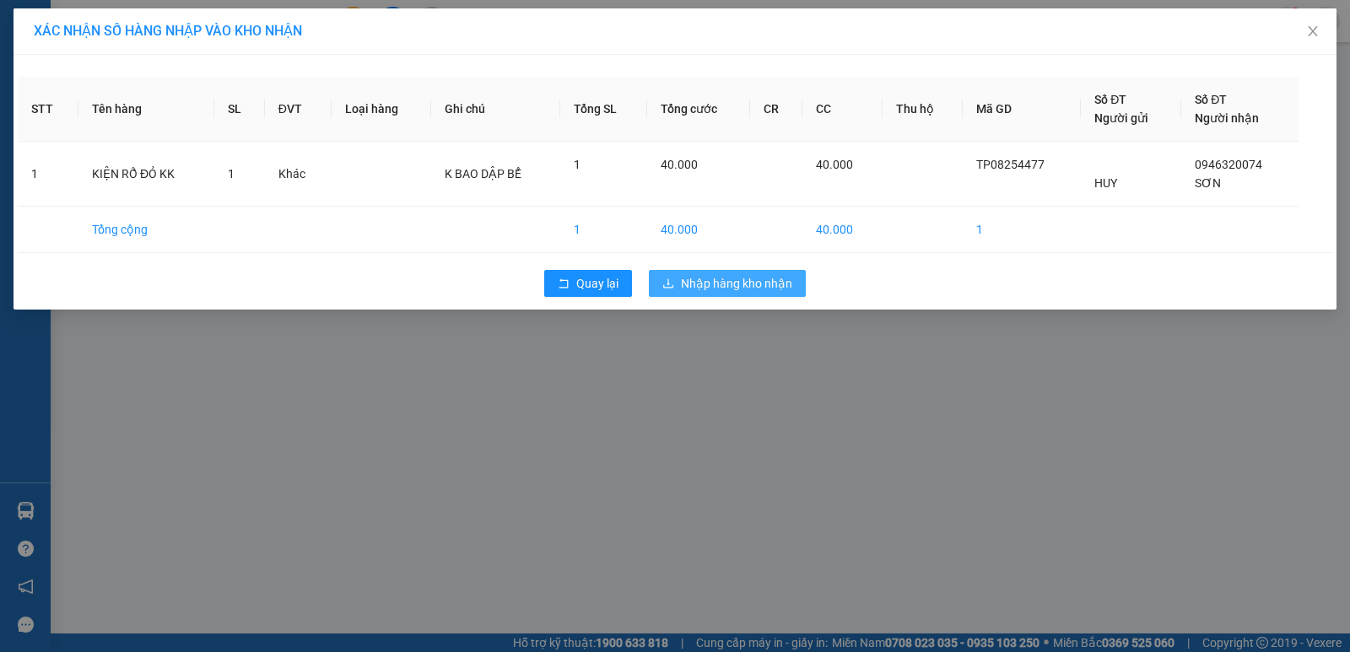
click at [739, 277] on span "Nhập hàng kho nhận" at bounding box center [736, 283] width 111 height 19
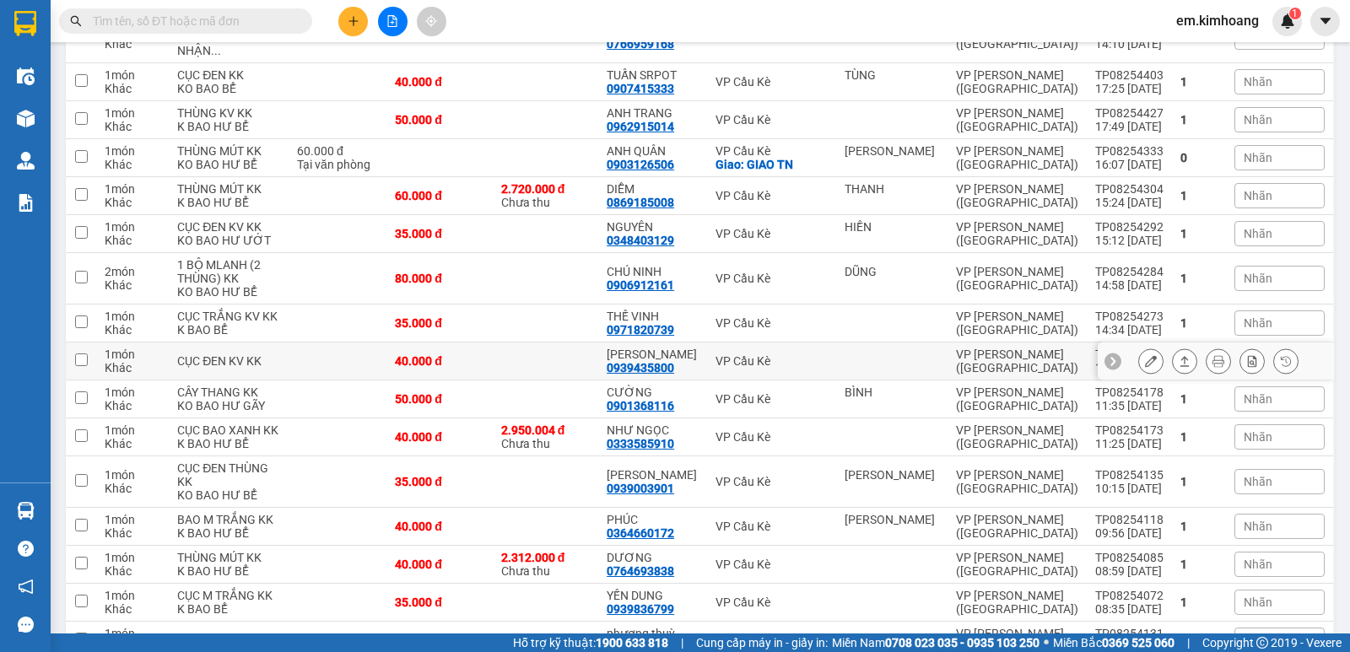
scroll to position [759, 0]
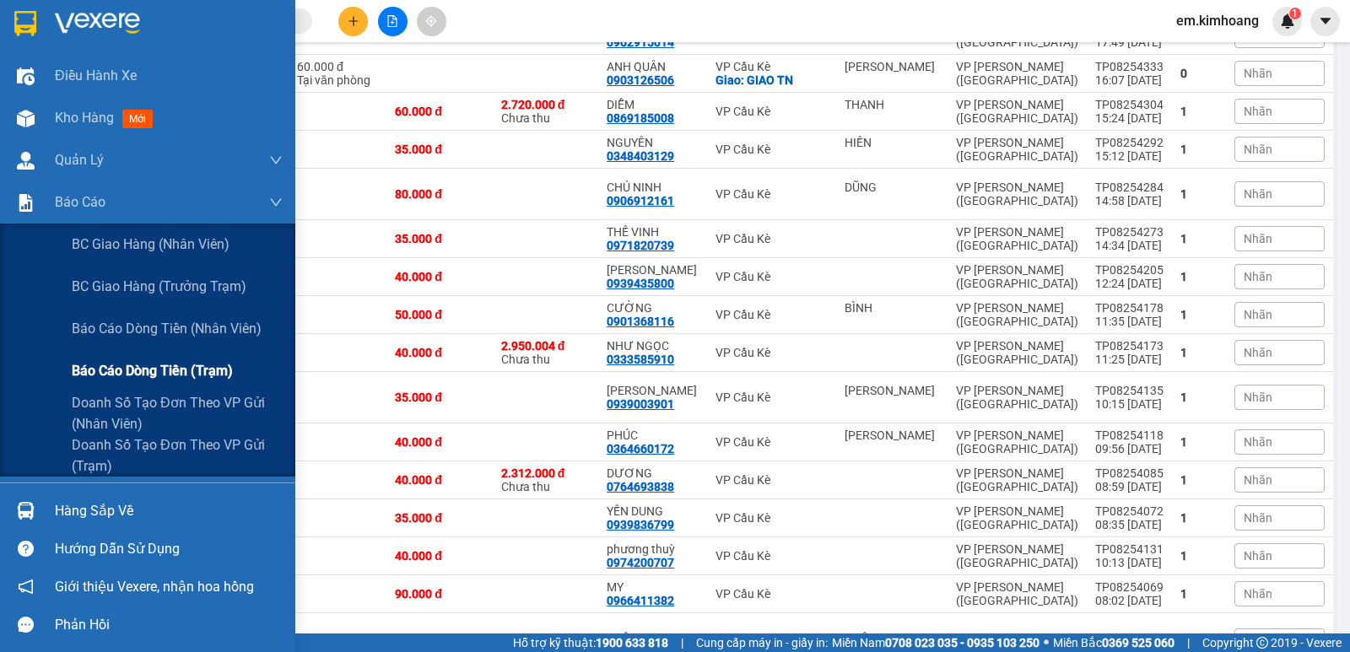
click at [0, 351] on div "Báo cáo dòng tiền (trạm)" at bounding box center [147, 371] width 295 height 42
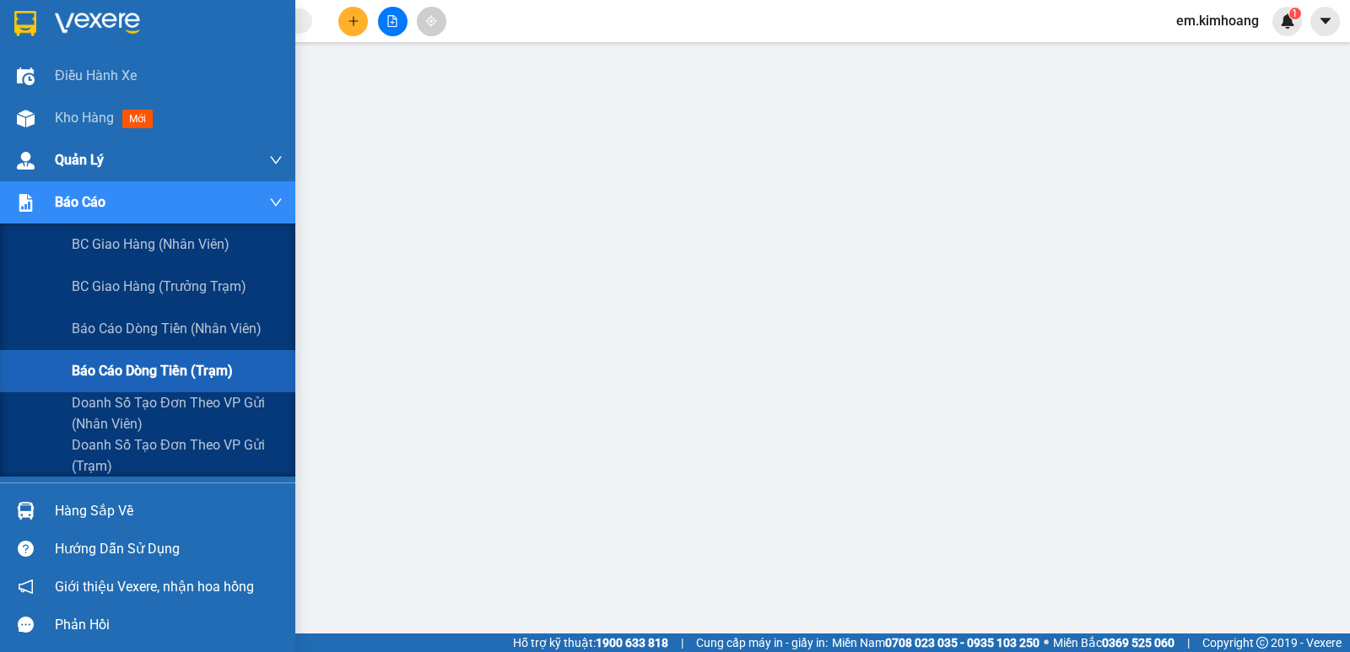
drag, startPoint x: 0, startPoint y: 345, endPoint x: 0, endPoint y: 144, distance: 200.8
click at [0, 322] on div "Báo cáo dòng tiền (nhân viên)" at bounding box center [147, 329] width 295 height 42
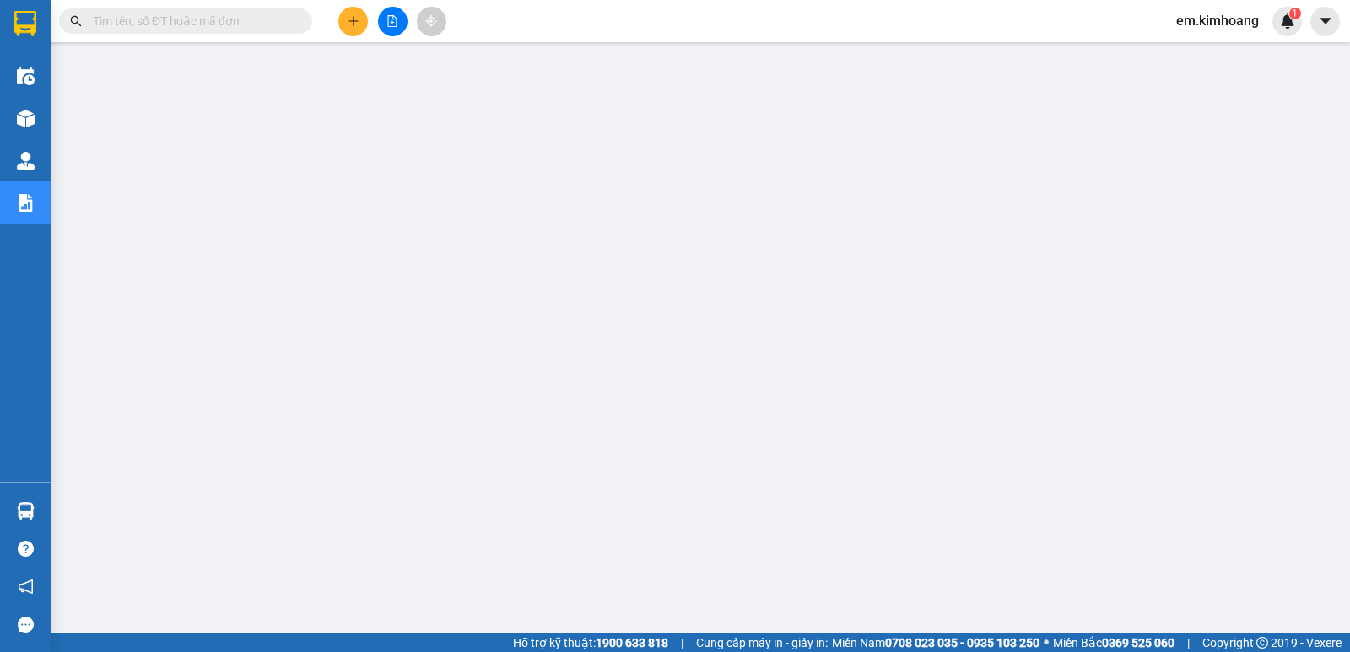
scroll to position [178, 0]
